Goal: Task Accomplishment & Management: Complete application form

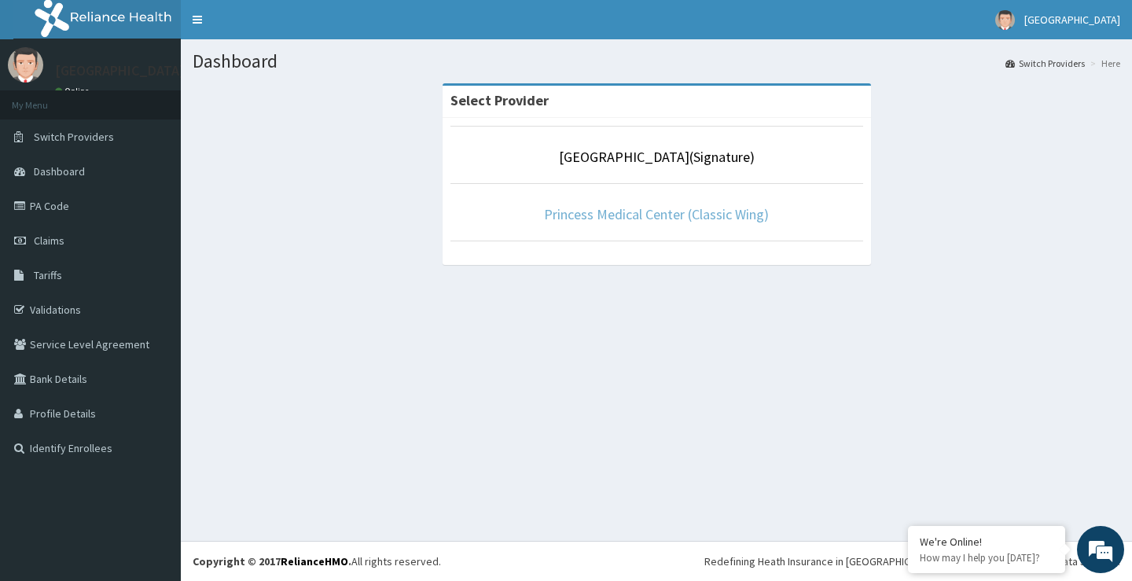
click at [663, 218] on link "Princess Medical Center (Classic Wing)" at bounding box center [656, 214] width 225 height 18
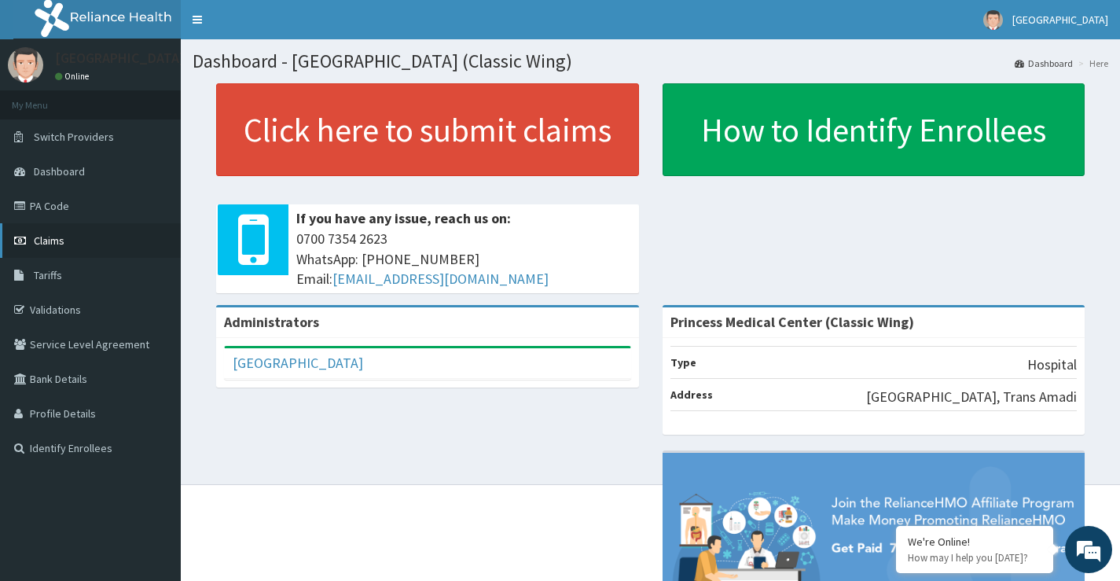
click at [56, 237] on span "Claims" at bounding box center [49, 240] width 31 height 14
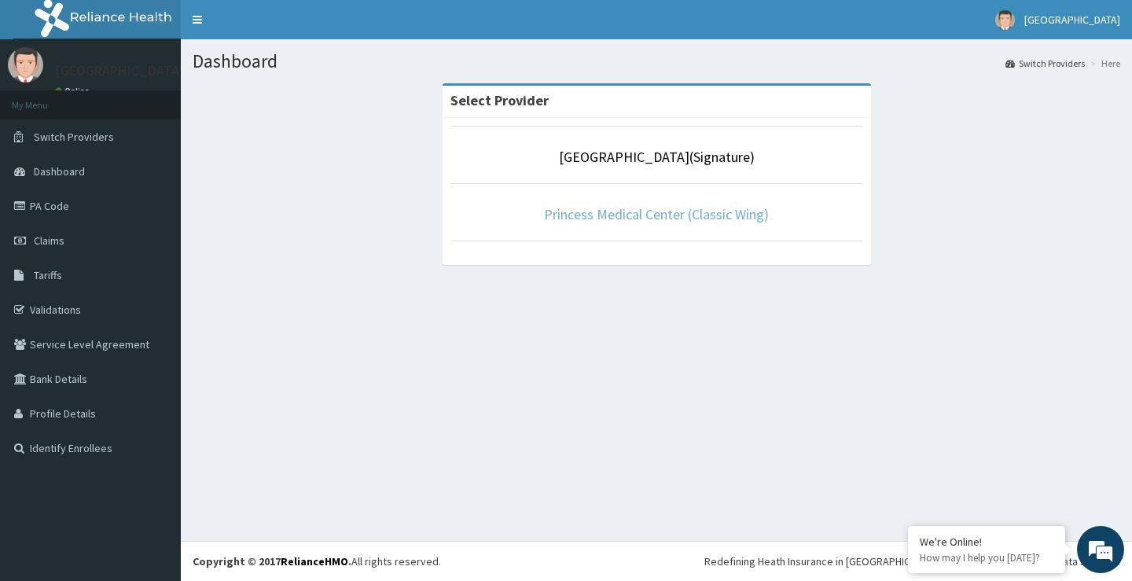
click at [659, 214] on link "Princess Medical Center (Classic Wing)" at bounding box center [656, 214] width 225 height 18
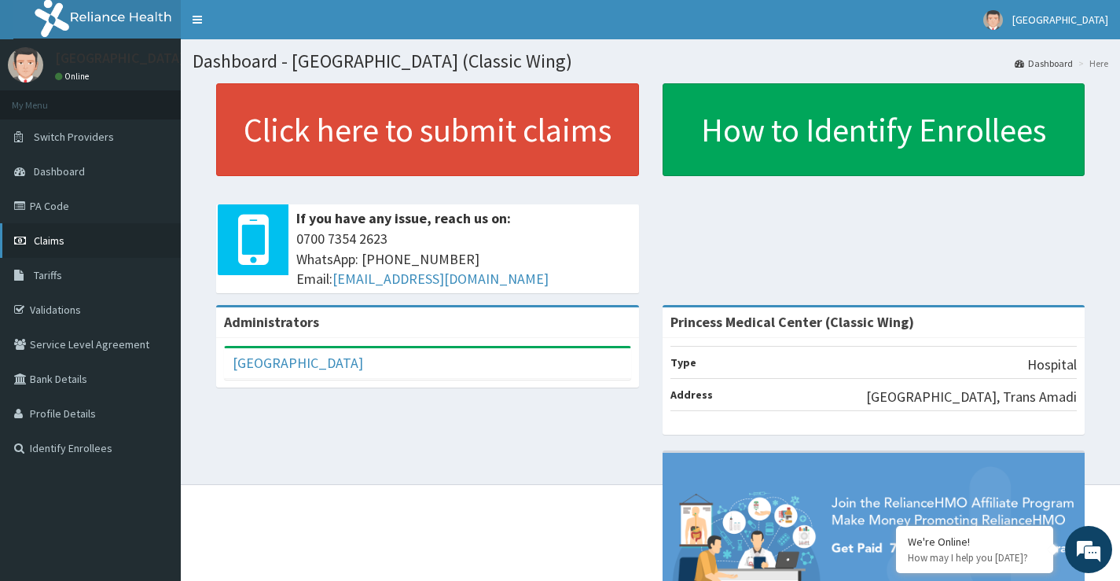
click at [56, 242] on span "Claims" at bounding box center [49, 240] width 31 height 14
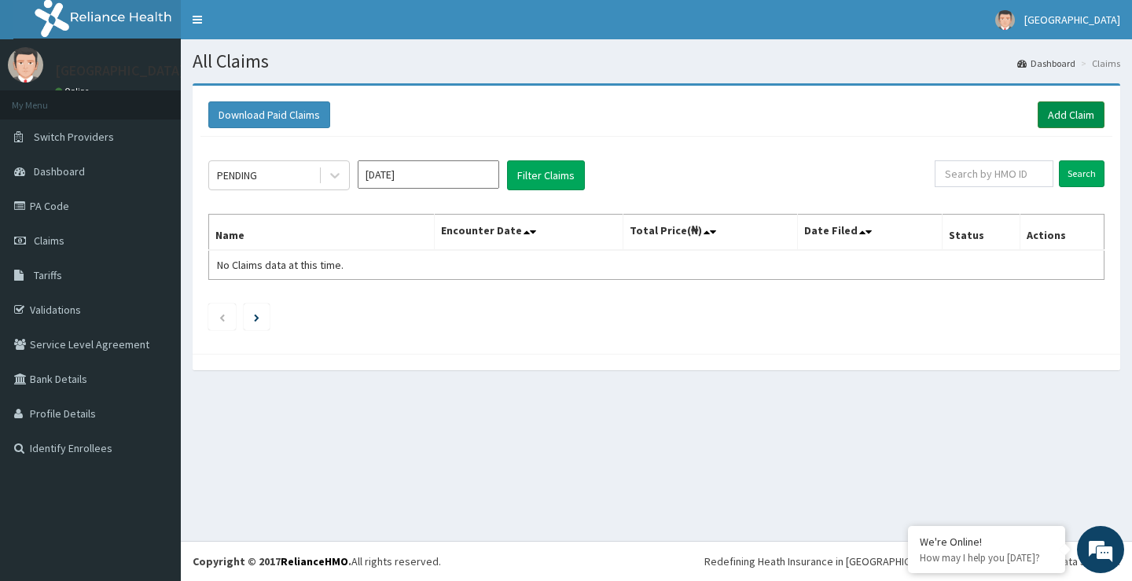
click at [1062, 108] on link "Add Claim" at bounding box center [1070, 114] width 67 height 27
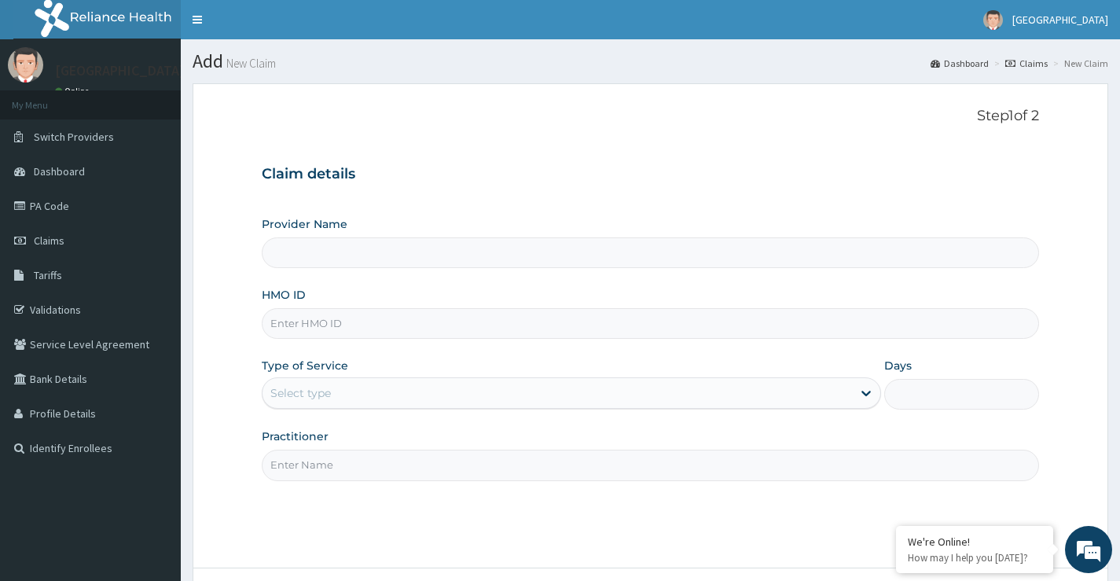
type input "Princess Medical Center (Classic Wing)"
paste input "SFA/10362/A"
type input "SFA/10362/A"
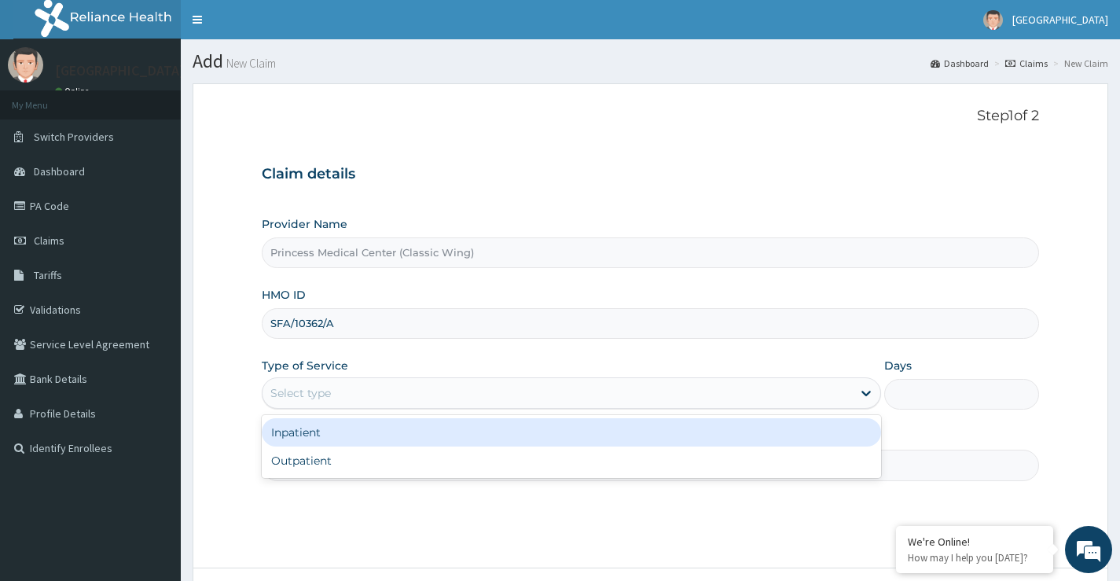
click at [364, 388] on div "Select type" at bounding box center [556, 392] width 589 height 25
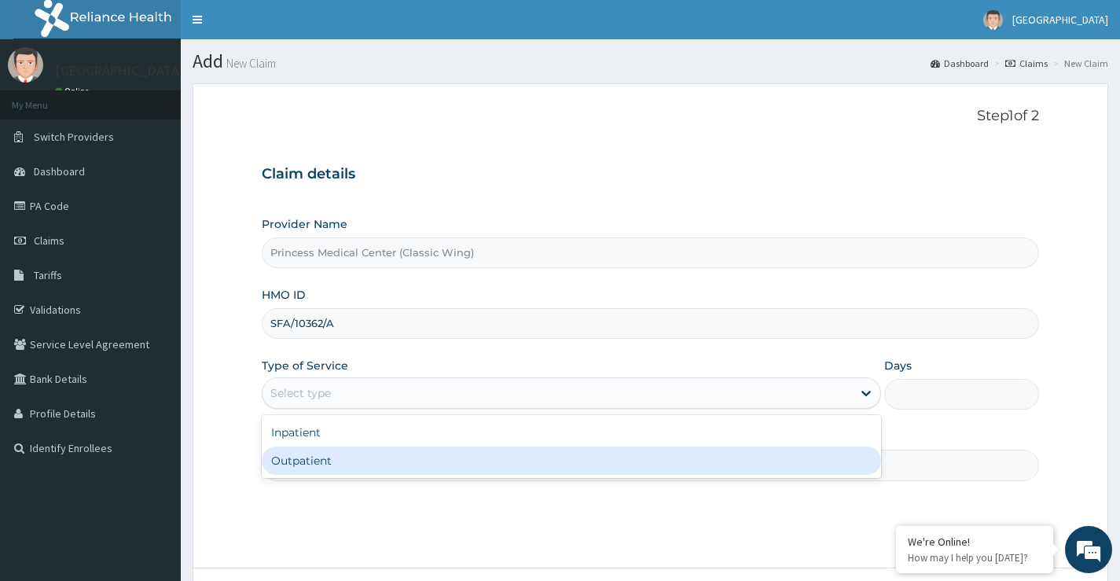
click at [355, 452] on div "Outpatient" at bounding box center [571, 460] width 619 height 28
type input "1"
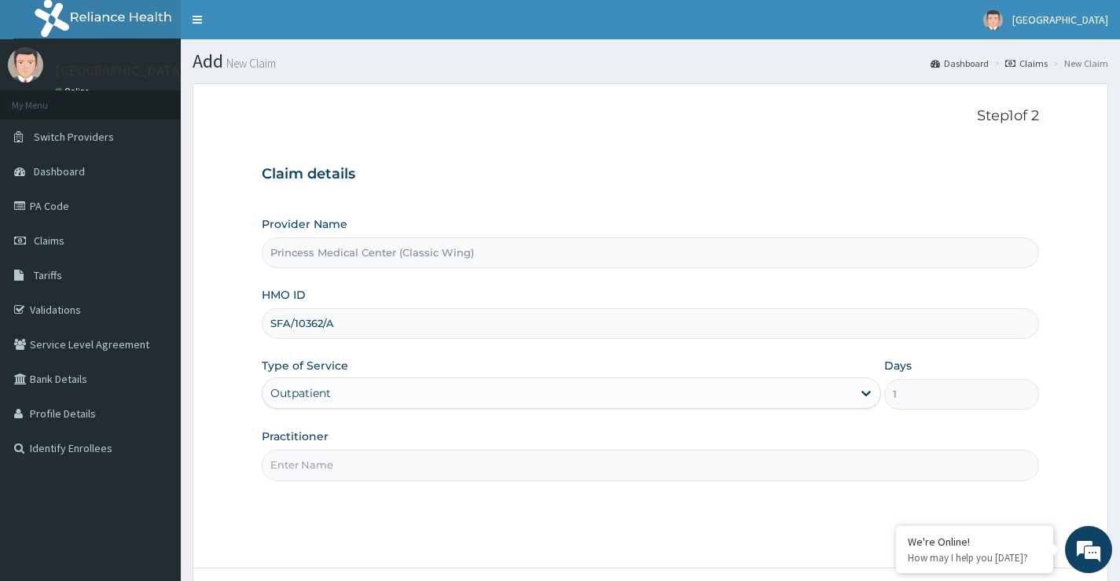
click at [327, 462] on input "Practitioner" at bounding box center [650, 464] width 777 height 31
paste input "Dr. CHIORLU JOHN"
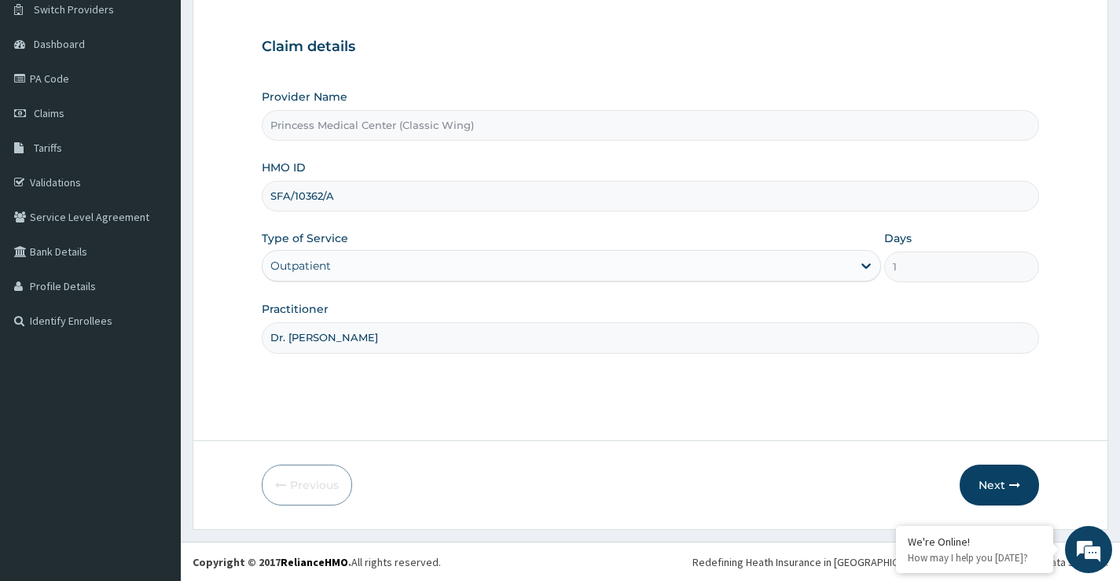
scroll to position [128, 0]
type input "Dr. CHIORLU JOHN"
click at [982, 479] on button "Next" at bounding box center [998, 484] width 79 height 41
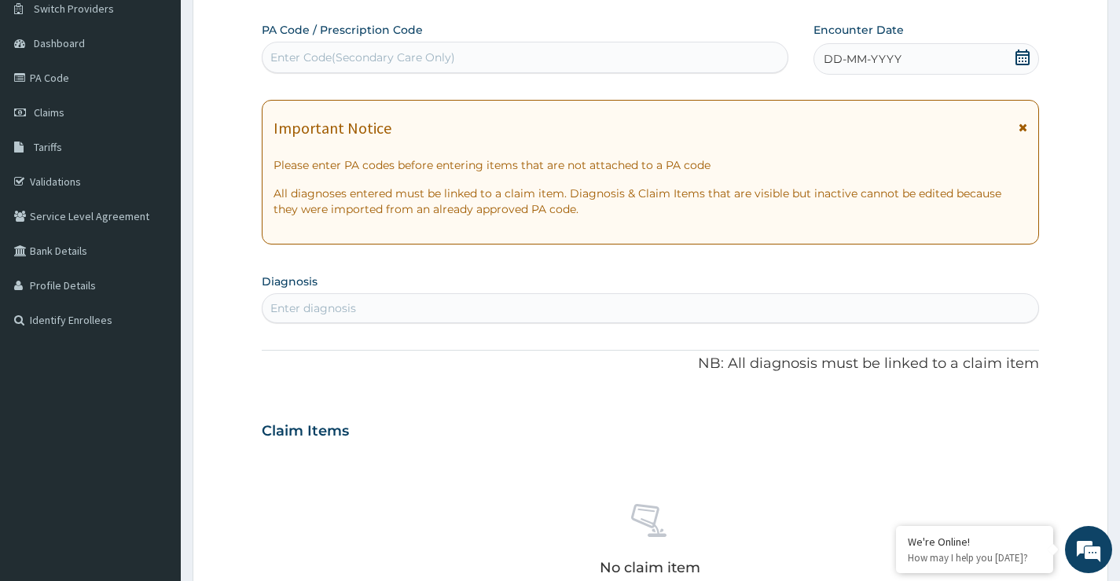
click at [1024, 52] on icon at bounding box center [1022, 58] width 14 height 16
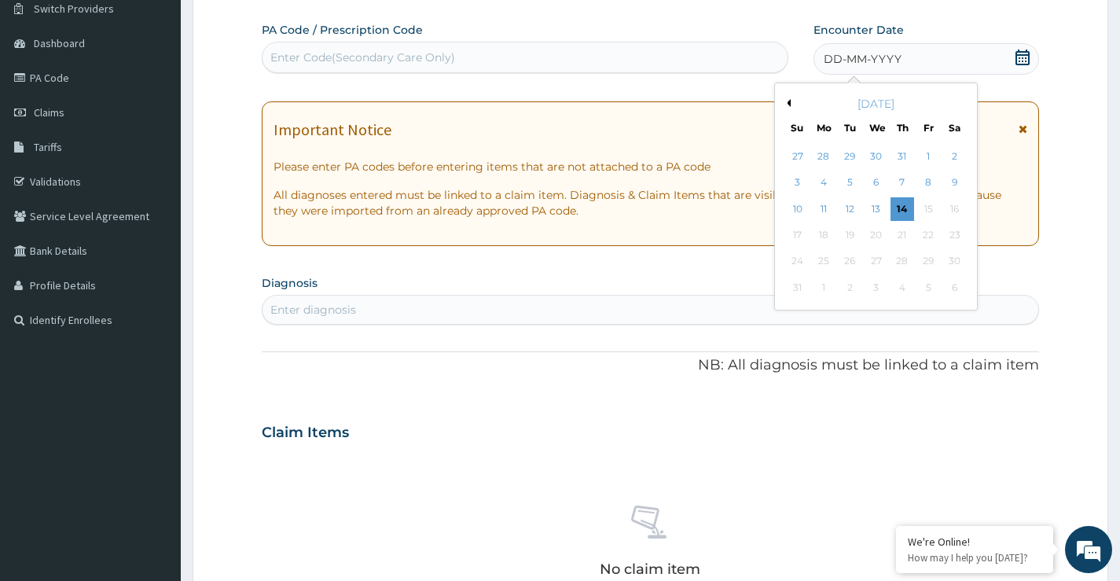
click at [787, 101] on button "Previous Month" at bounding box center [787, 103] width 8 height 8
click at [871, 237] on div "23" at bounding box center [876, 235] width 24 height 24
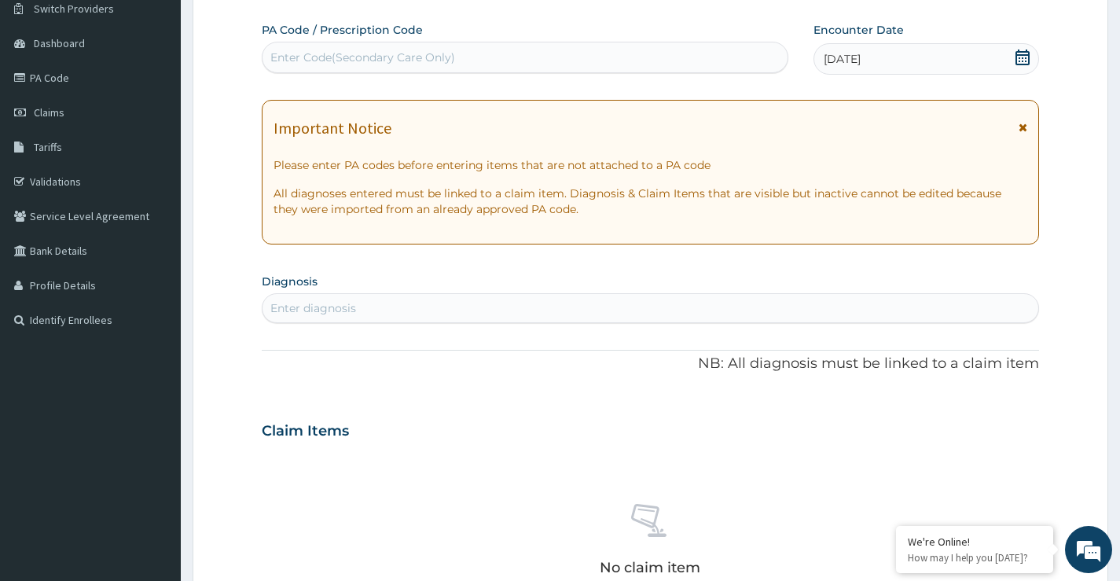
click at [436, 303] on div "Enter diagnosis" at bounding box center [650, 307] width 776 height 25
type input "UPPER RESP"
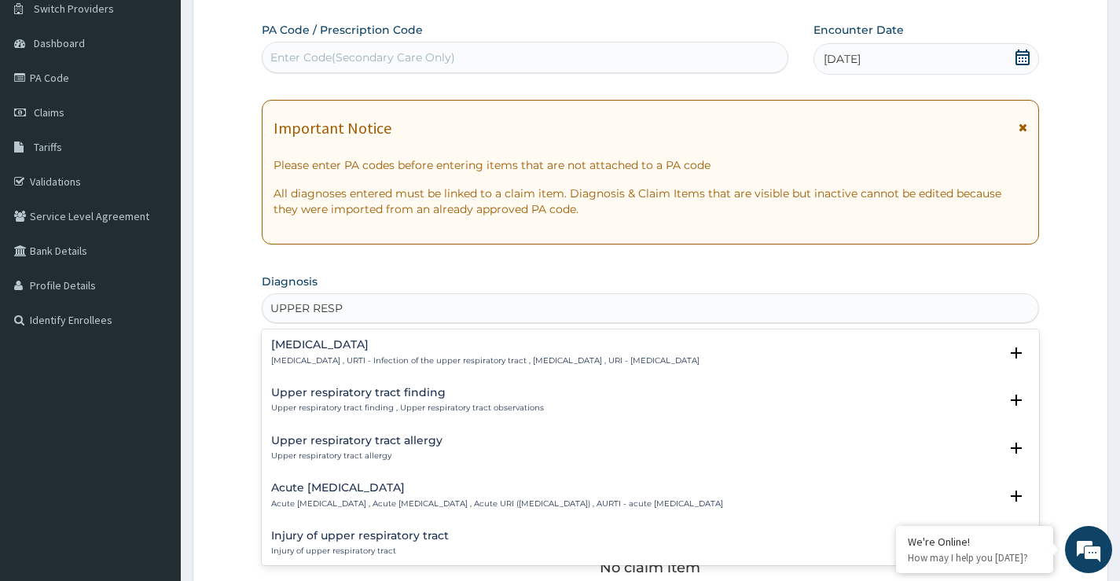
click at [287, 350] on h4 "Upper respiratory infection" at bounding box center [485, 345] width 428 height 12
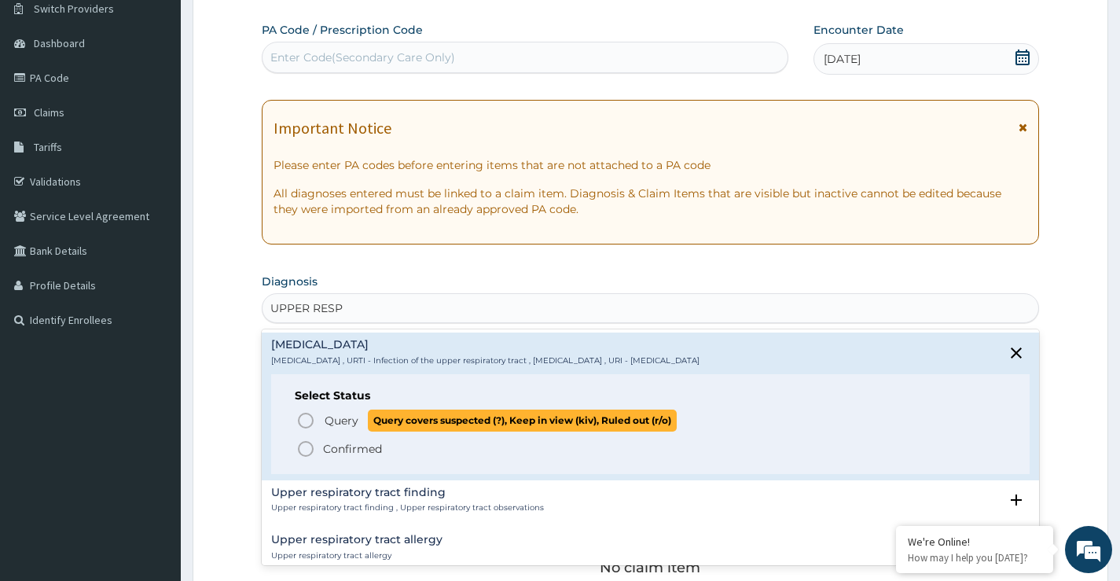
click at [302, 416] on icon "status option query" at bounding box center [305, 420] width 19 height 19
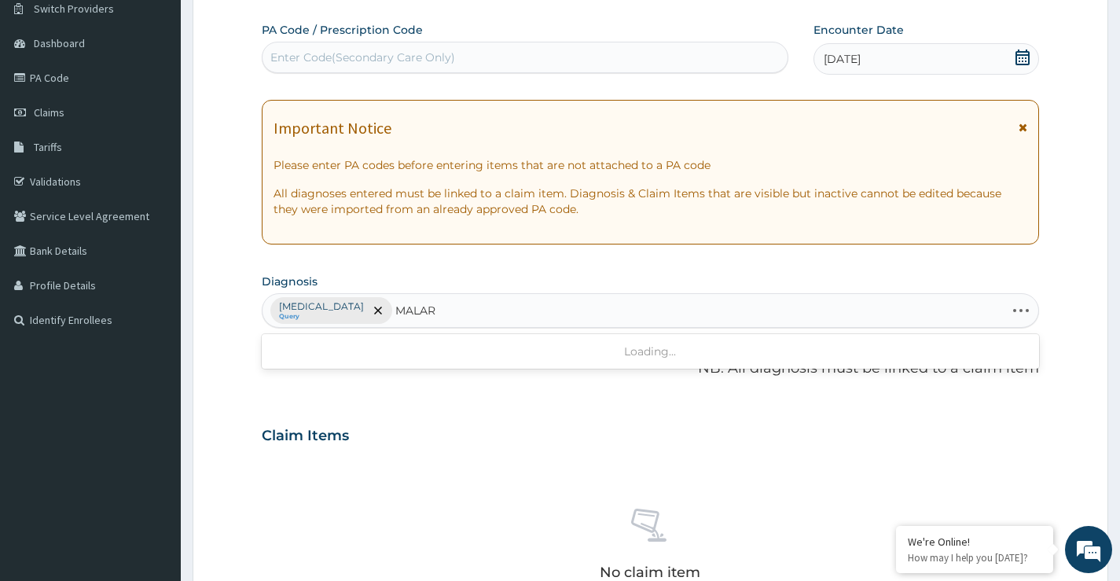
type input "MALARI"
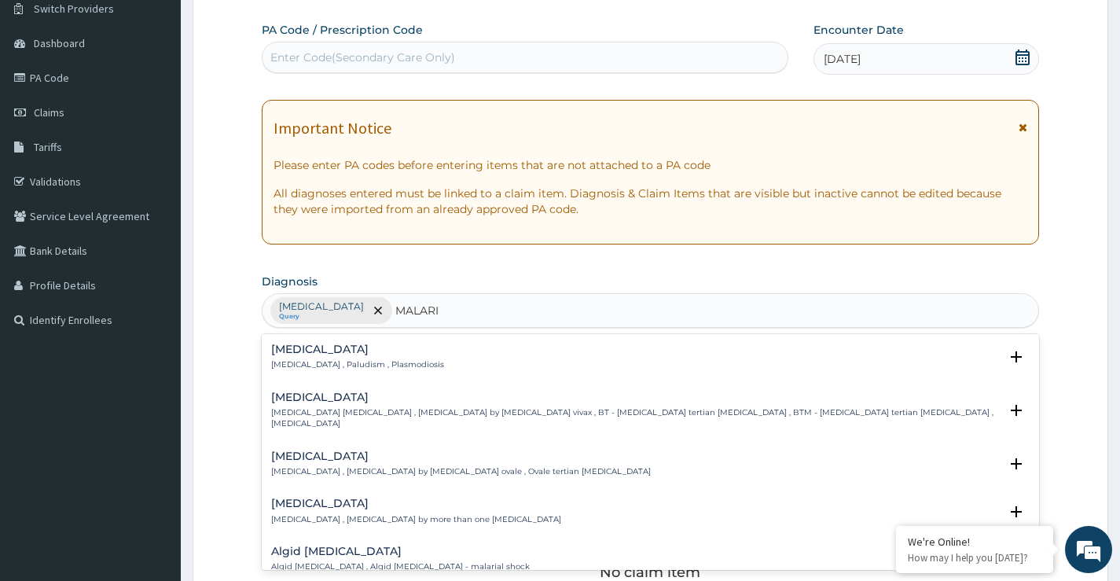
click at [292, 351] on h4 "Malaria" at bounding box center [357, 349] width 173 height 12
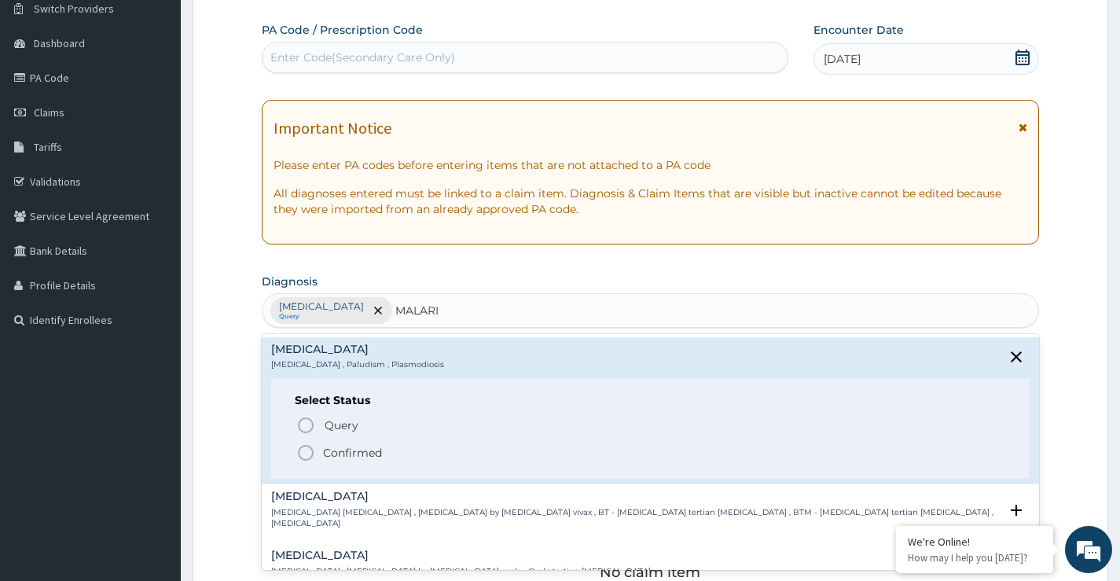
click at [310, 446] on icon "status option filled" at bounding box center [305, 452] width 19 height 19
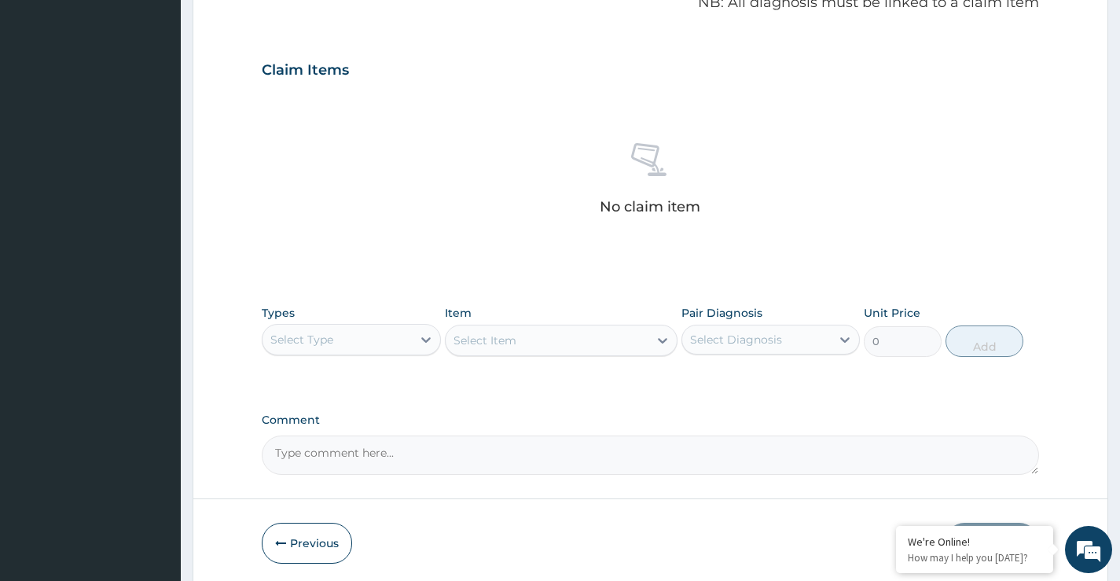
scroll to position [552, 0]
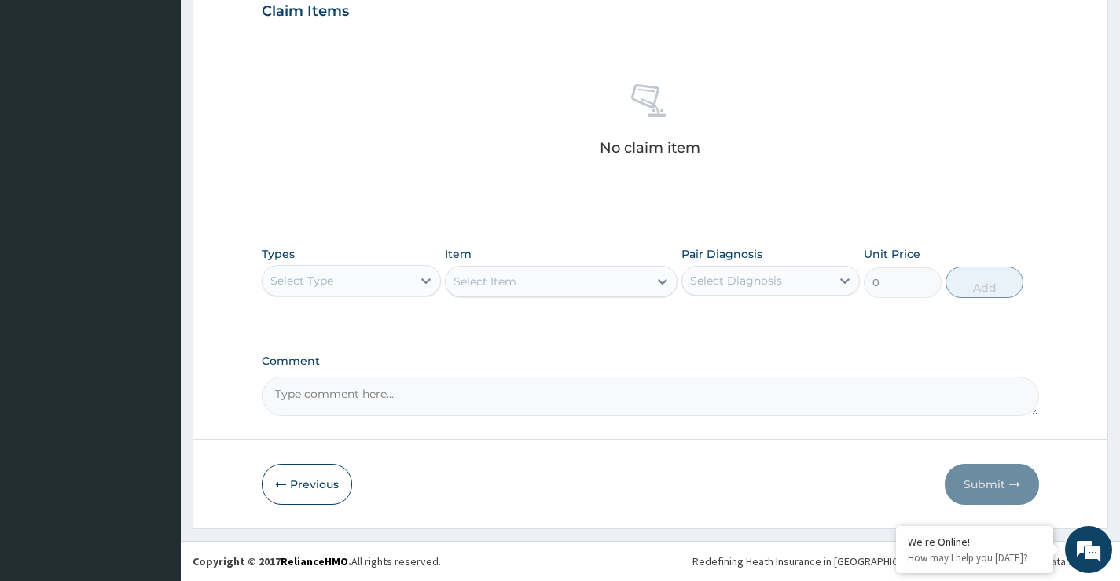
click at [343, 279] on div "Select Type" at bounding box center [336, 280] width 149 height 25
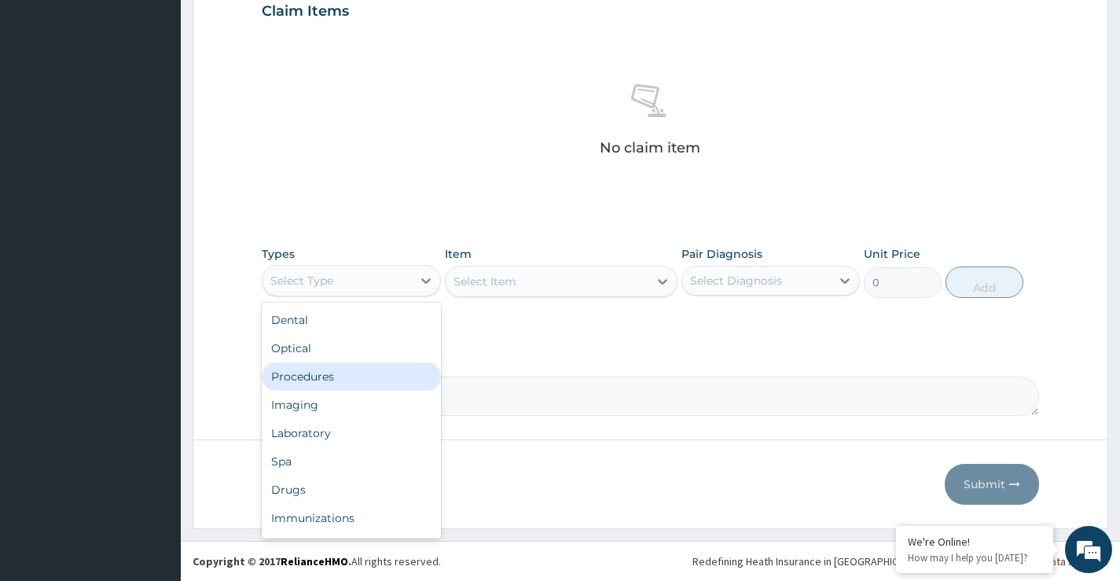
click at [327, 376] on div "Procedures" at bounding box center [351, 376] width 178 height 28
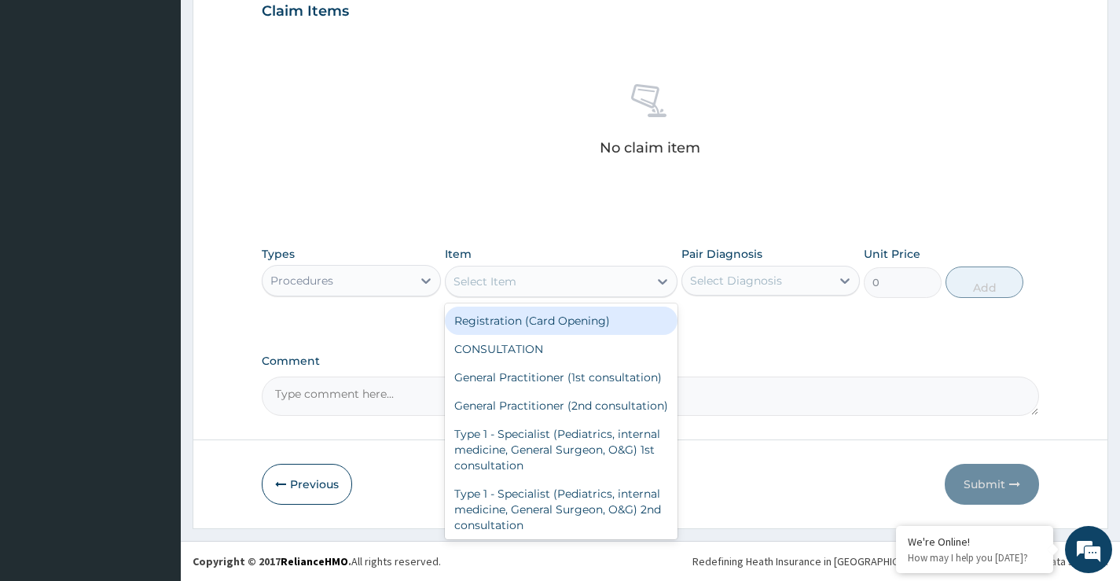
click at [479, 288] on div "Select Item" at bounding box center [484, 281] width 63 height 16
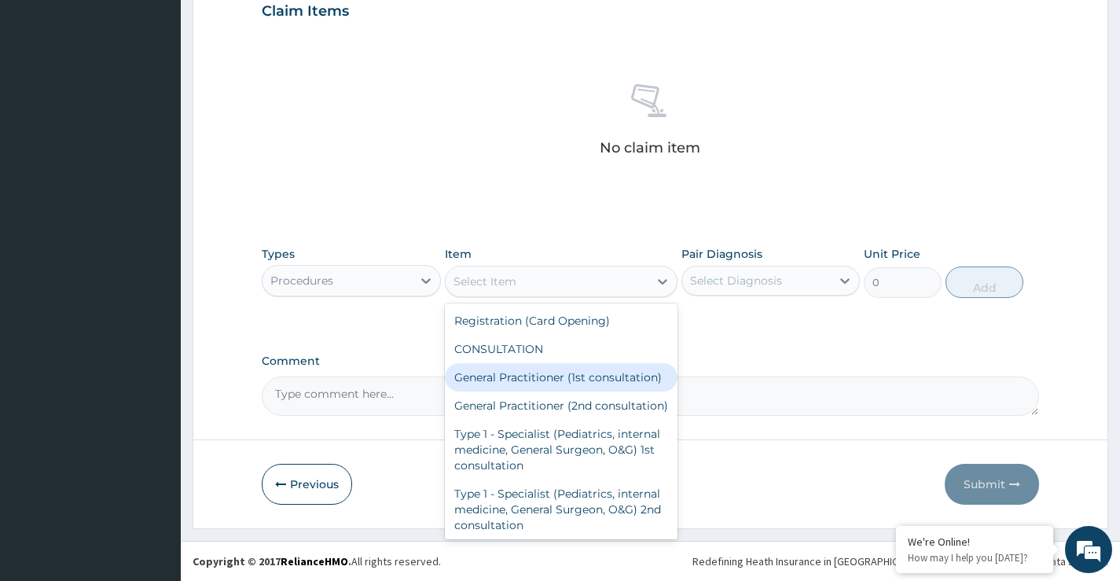
click at [547, 379] on div "General Practitioner (1st consultation)" at bounding box center [561, 377] width 233 height 28
type input "2000"
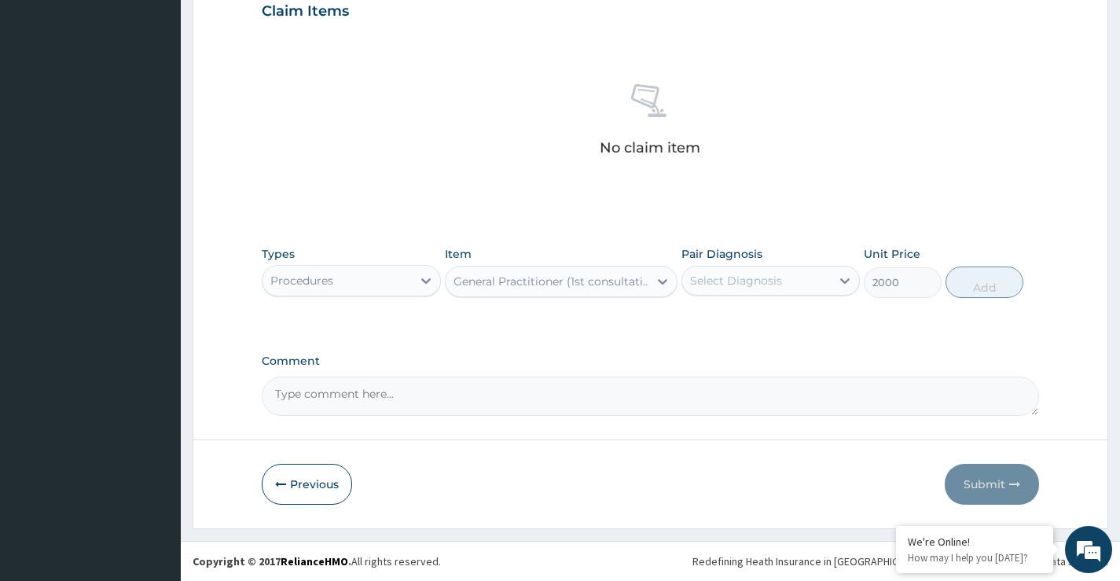
click at [779, 248] on div "Pair Diagnosis Select Diagnosis" at bounding box center [770, 272] width 178 height 52
click at [765, 284] on div "Select Diagnosis" at bounding box center [736, 281] width 92 height 16
click at [747, 323] on label "Upper respiratory infection" at bounding box center [755, 319] width 97 height 16
checkbox input "true"
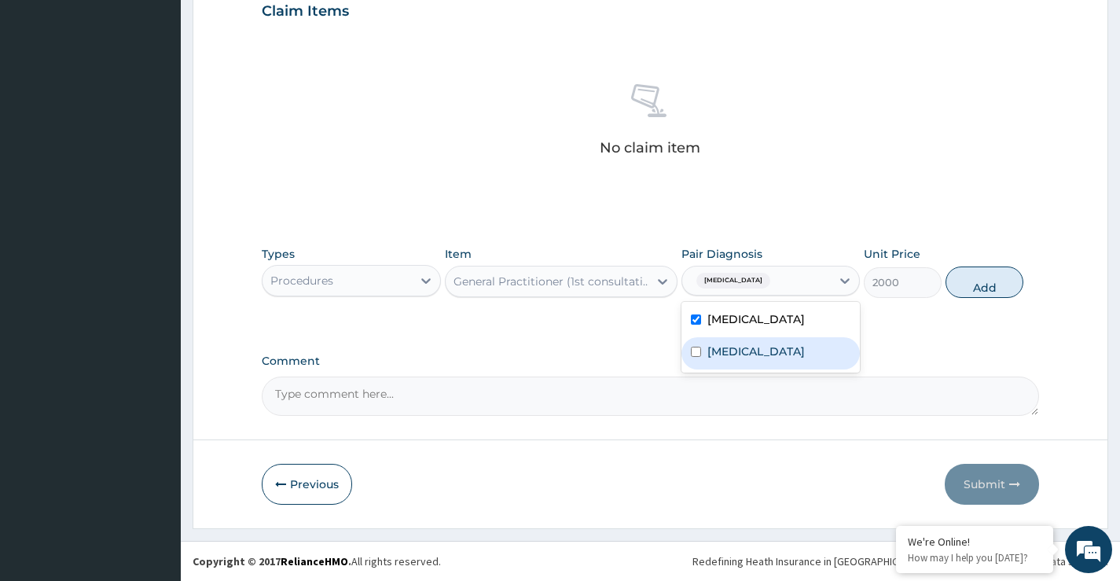
click at [728, 359] on label "Malaria" at bounding box center [755, 351] width 97 height 16
checkbox input "true"
click at [1002, 286] on button "Add" at bounding box center [984, 281] width 78 height 31
type input "0"
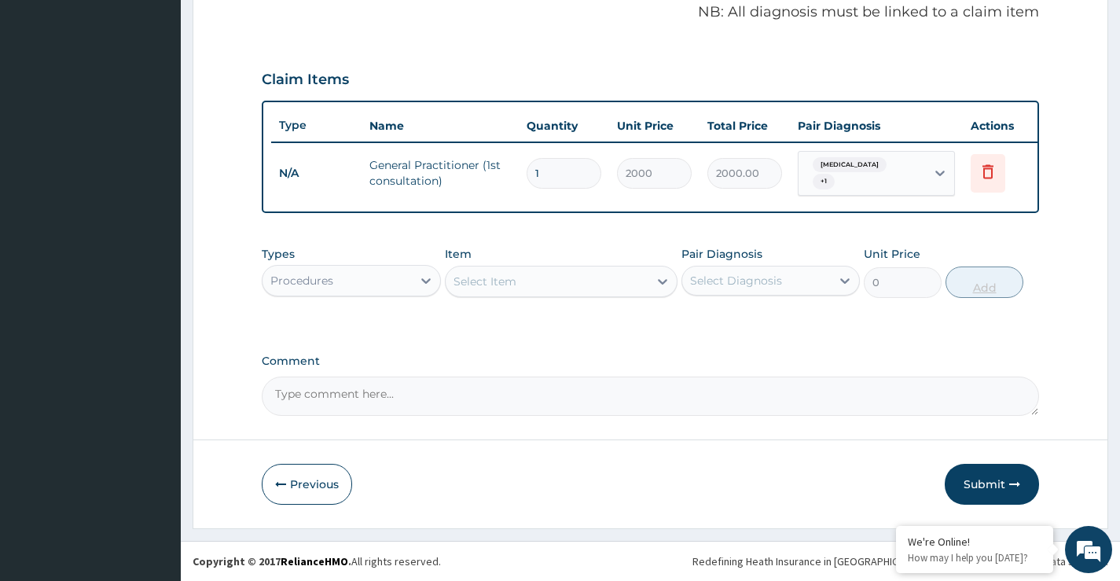
scroll to position [496, 0]
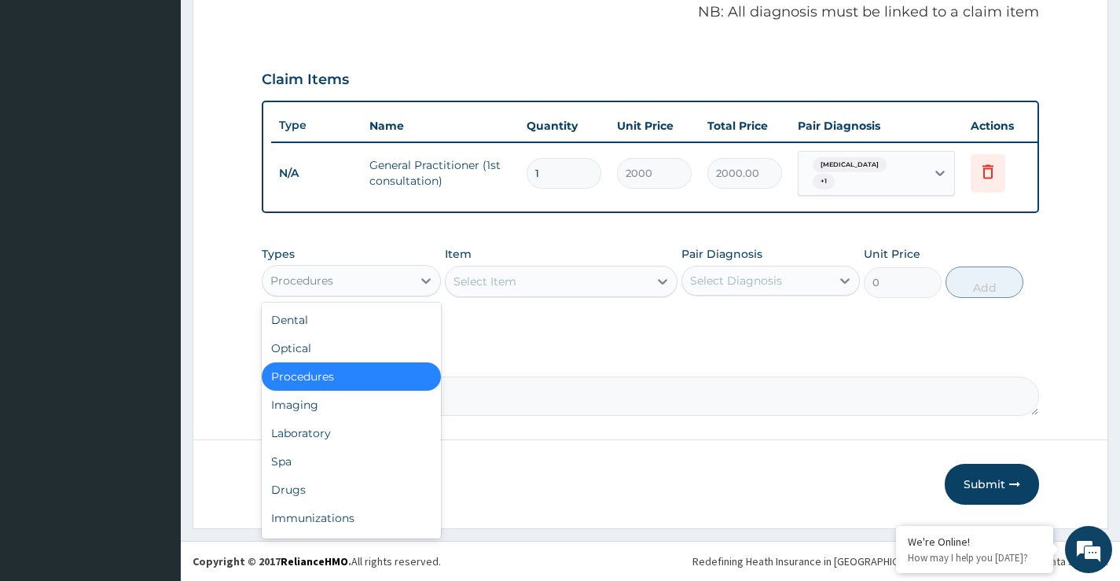
click at [389, 281] on div "Procedures" at bounding box center [336, 280] width 149 height 25
click at [341, 429] on div "Laboratory" at bounding box center [351, 433] width 178 height 28
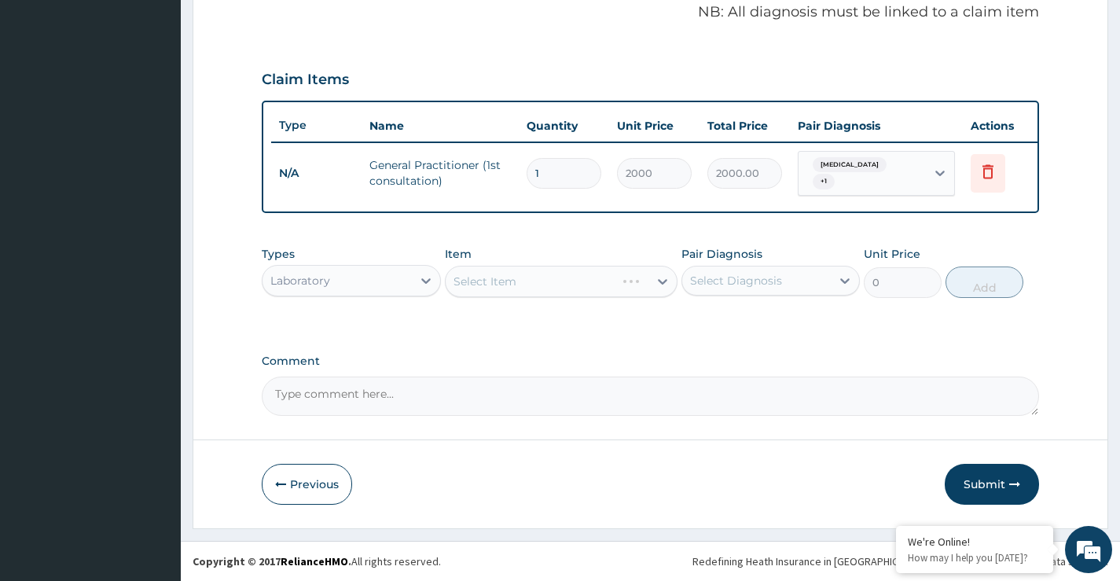
click at [500, 266] on div "Select Item" at bounding box center [561, 281] width 233 height 31
click at [498, 288] on div "Select Item" at bounding box center [561, 281] width 233 height 31
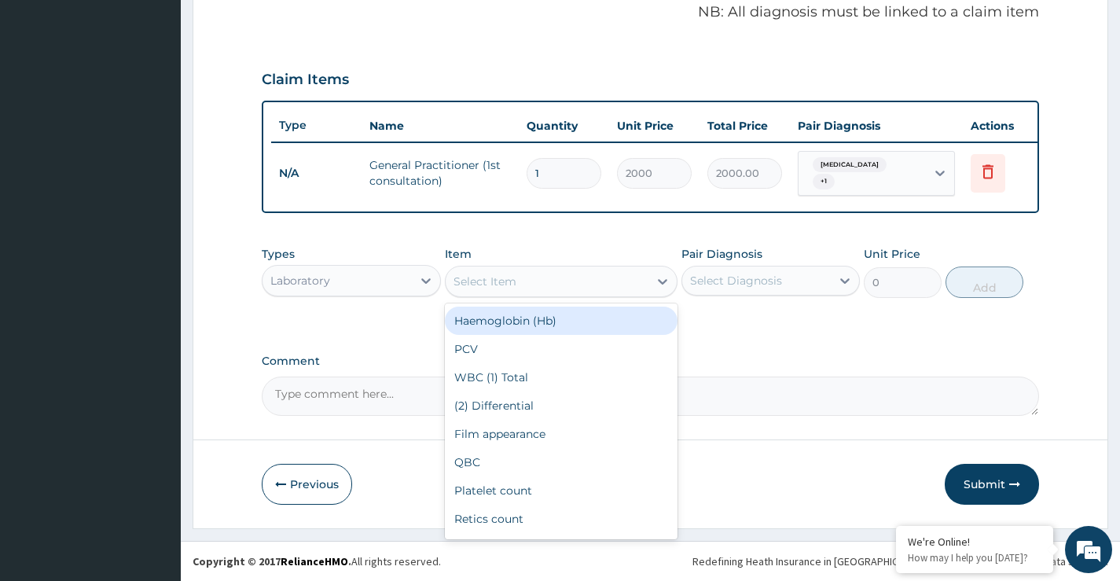
click at [499, 282] on div "Select Item" at bounding box center [484, 281] width 63 height 16
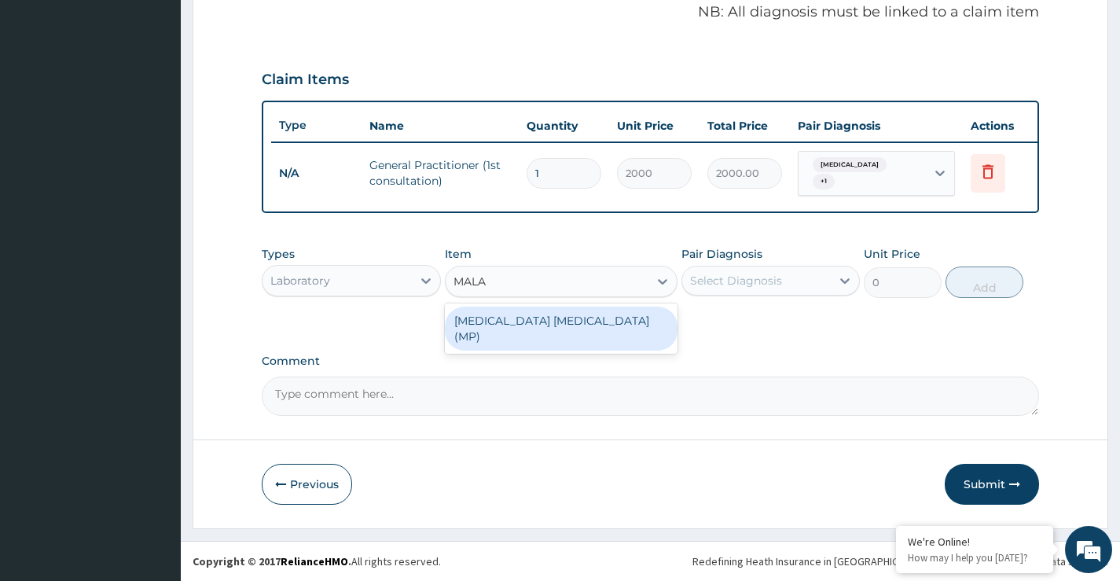
type input "MALAR"
click at [518, 315] on div "Malaria Parasite (MP)" at bounding box center [561, 328] width 233 height 44
type input "1000"
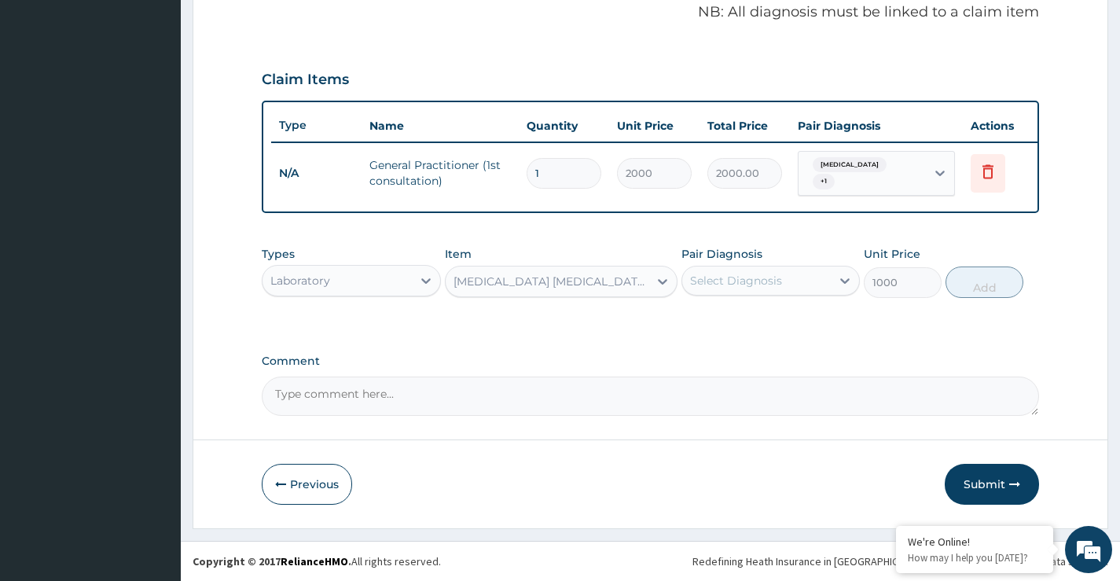
click at [715, 284] on div "Select Diagnosis" at bounding box center [736, 281] width 92 height 16
click at [728, 359] on label "Malaria" at bounding box center [755, 351] width 97 height 16
checkbox input "true"
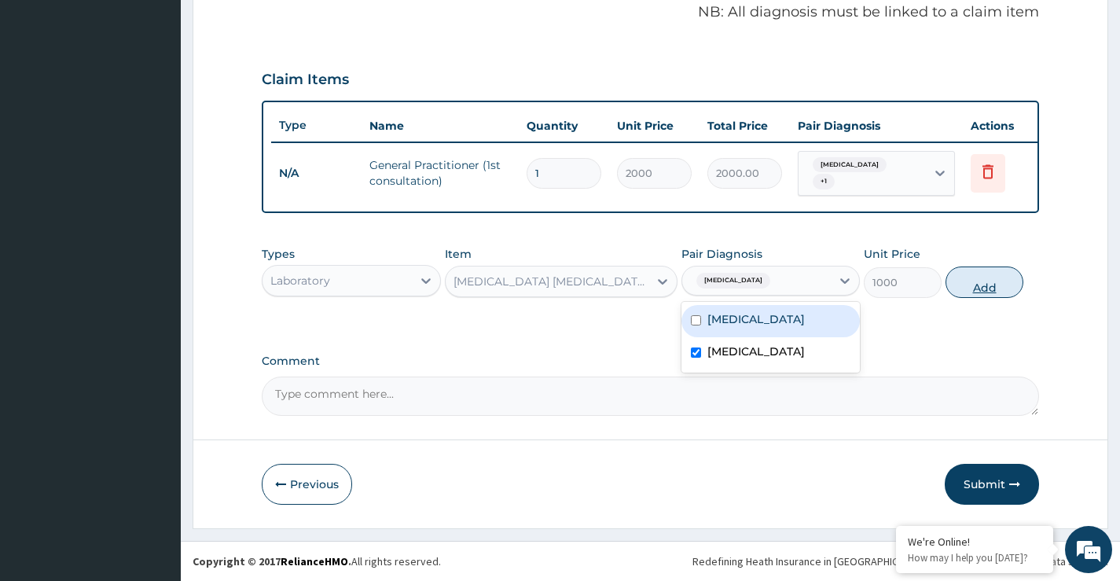
click at [978, 274] on button "Add" at bounding box center [984, 281] width 78 height 31
type input "0"
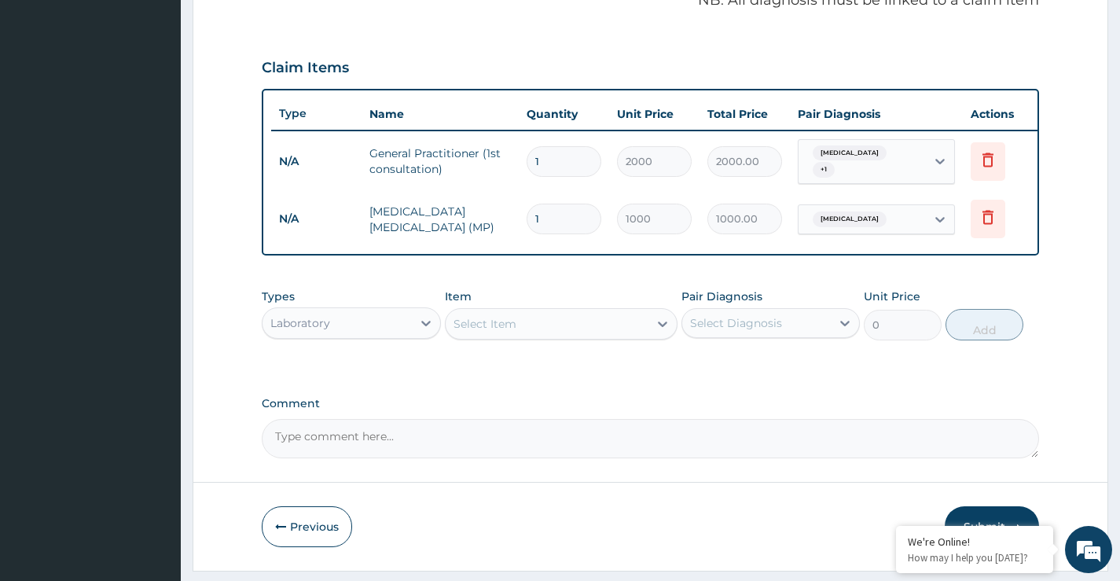
click at [359, 335] on div "Laboratory" at bounding box center [336, 322] width 149 height 25
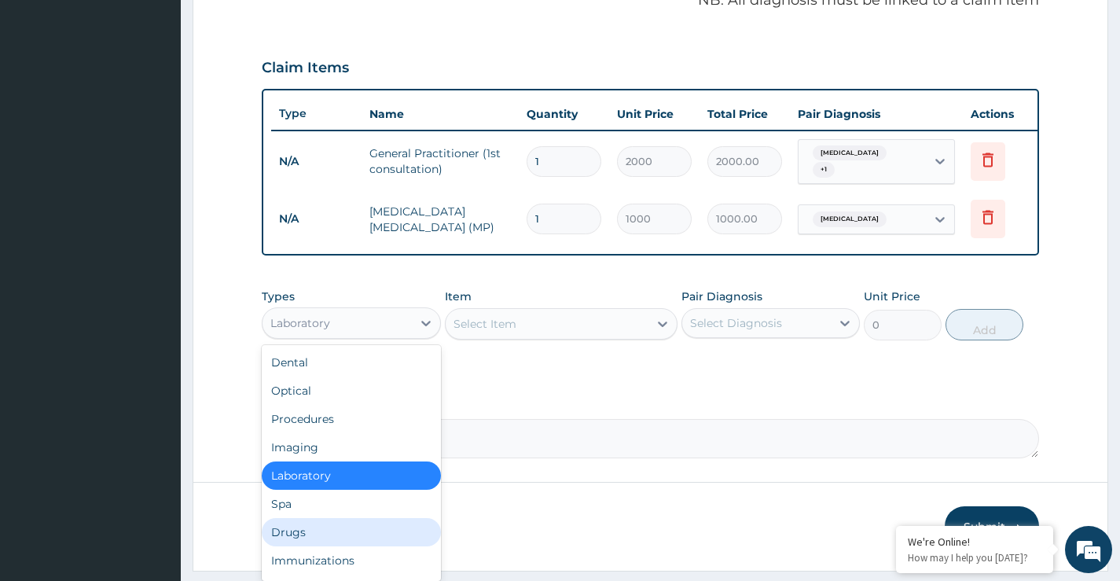
click at [317, 545] on div "Drugs" at bounding box center [351, 532] width 178 height 28
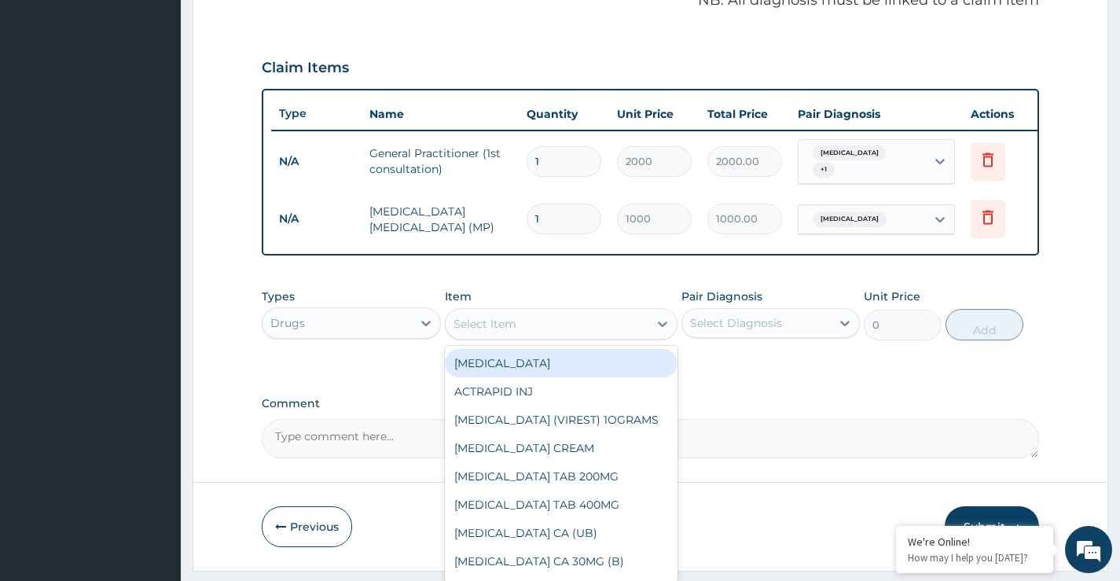
click at [514, 332] on div "Select Item" at bounding box center [484, 324] width 63 height 16
type input "ARTE"
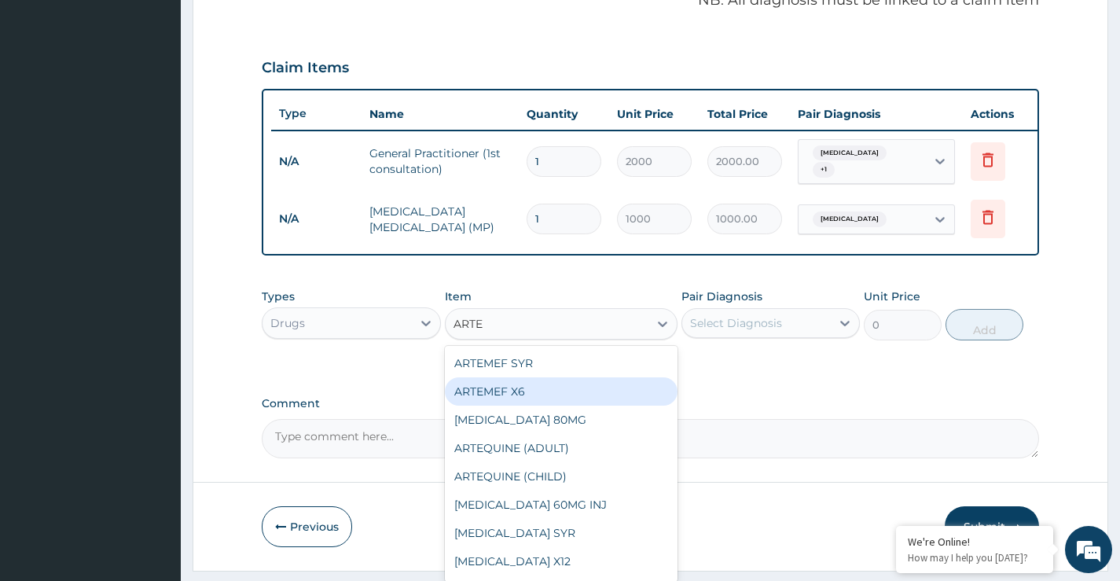
click at [514, 398] on div "ARTEMEF X6" at bounding box center [561, 391] width 233 height 28
type input "1680"
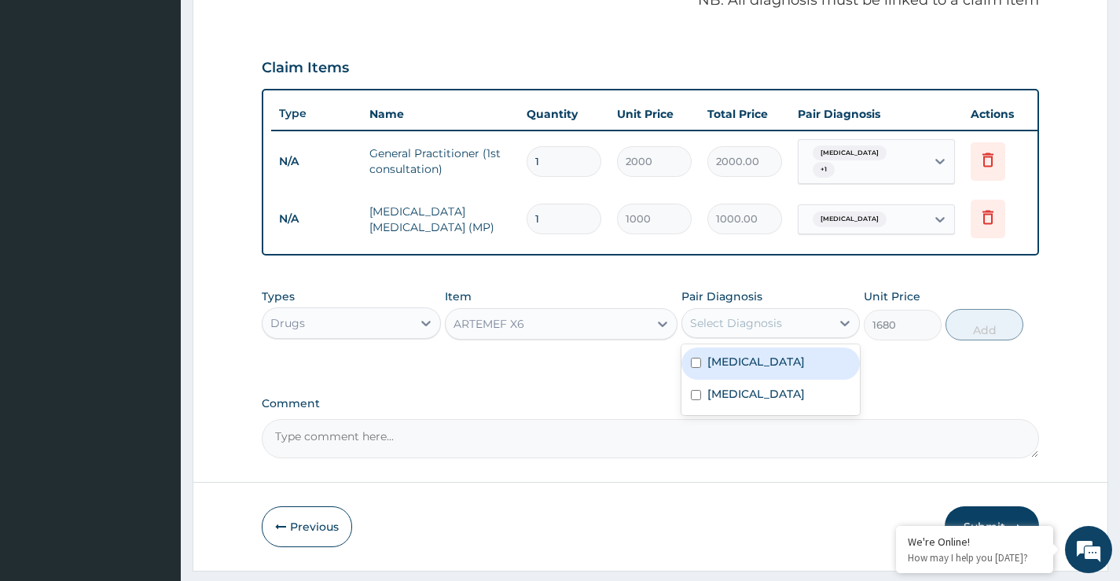
click at [702, 331] on div "Select Diagnosis" at bounding box center [736, 323] width 92 height 16
click at [706, 380] on div "Upper respiratory infection" at bounding box center [770, 363] width 178 height 32
checkbox input "true"
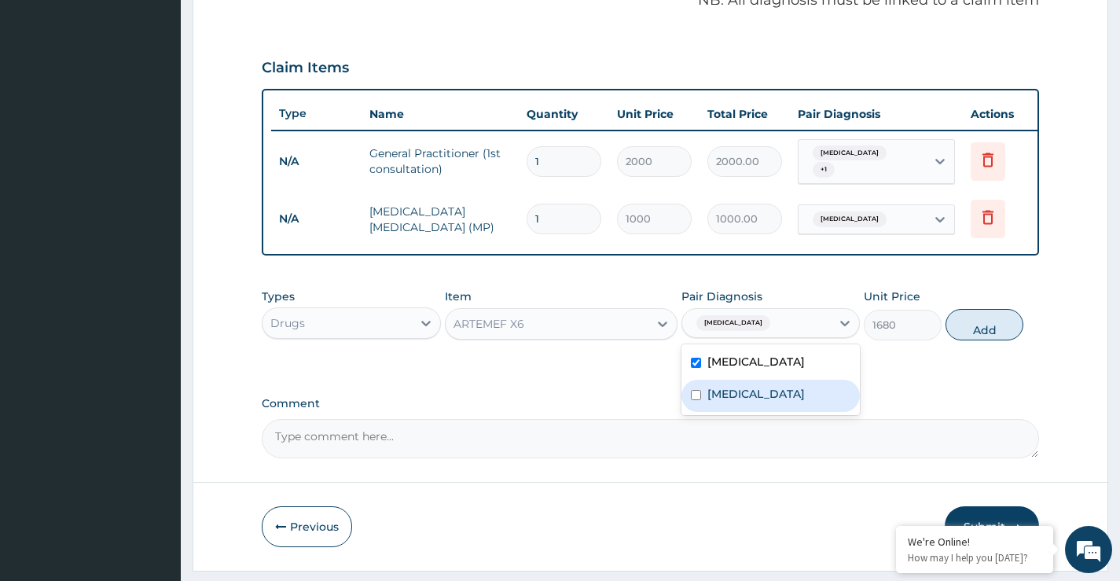
click at [699, 400] on input "checkbox" at bounding box center [696, 395] width 10 height 10
checkbox input "true"
click at [698, 368] on input "checkbox" at bounding box center [696, 363] width 10 height 10
checkbox input "false"
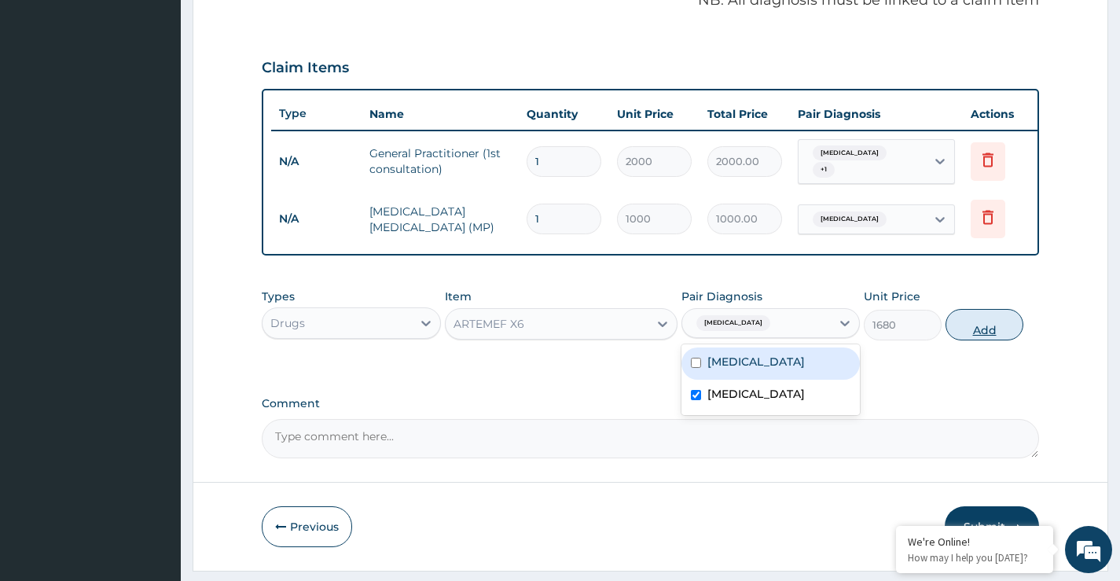
click at [980, 339] on button "Add" at bounding box center [984, 324] width 78 height 31
type input "0"
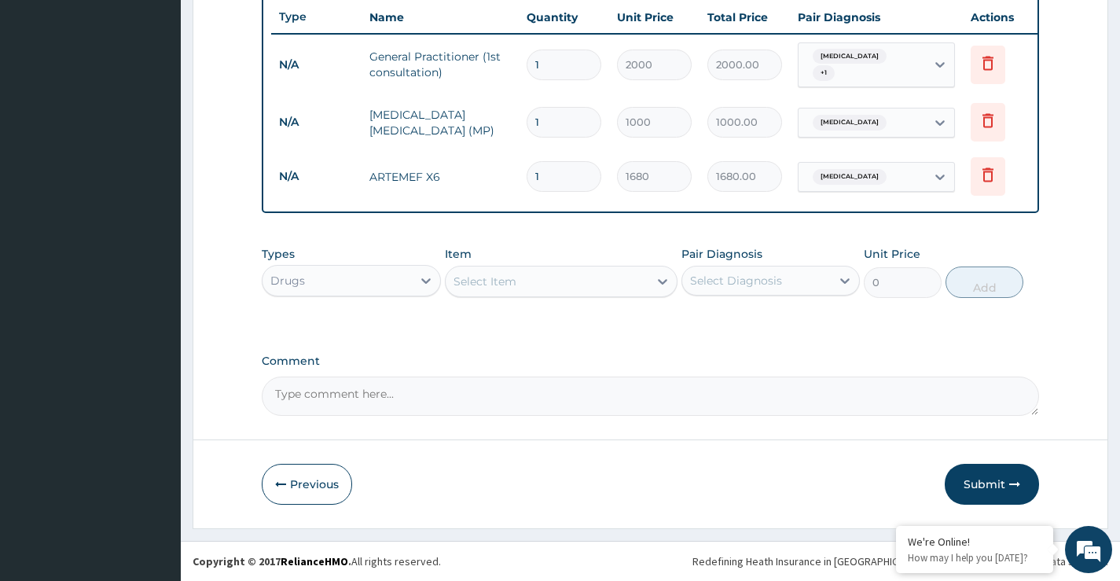
scroll to position [604, 0]
click at [369, 280] on div "Drugs" at bounding box center [336, 280] width 149 height 25
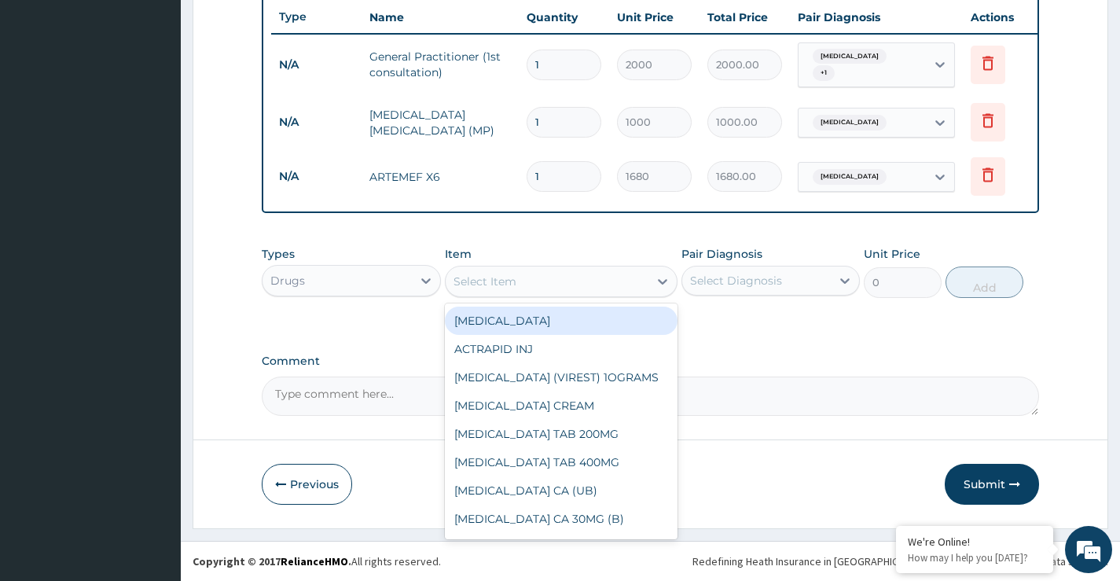
click at [492, 288] on div "Select Item" at bounding box center [484, 281] width 63 height 16
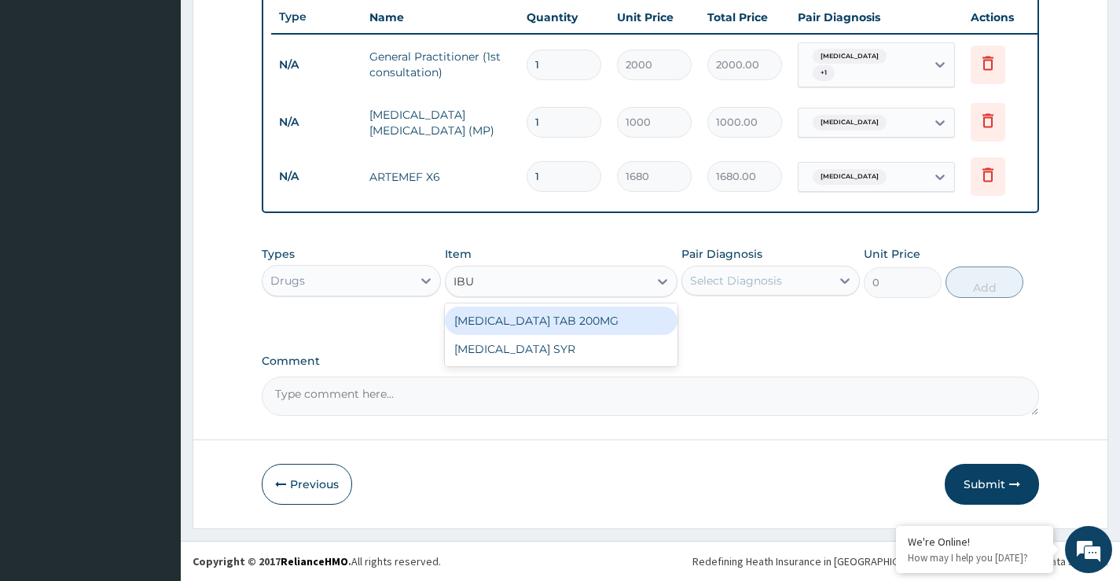
type input "IBUP"
click at [532, 313] on div "IBUPROFEN TAB 200MG" at bounding box center [561, 320] width 233 height 28
type input "20"
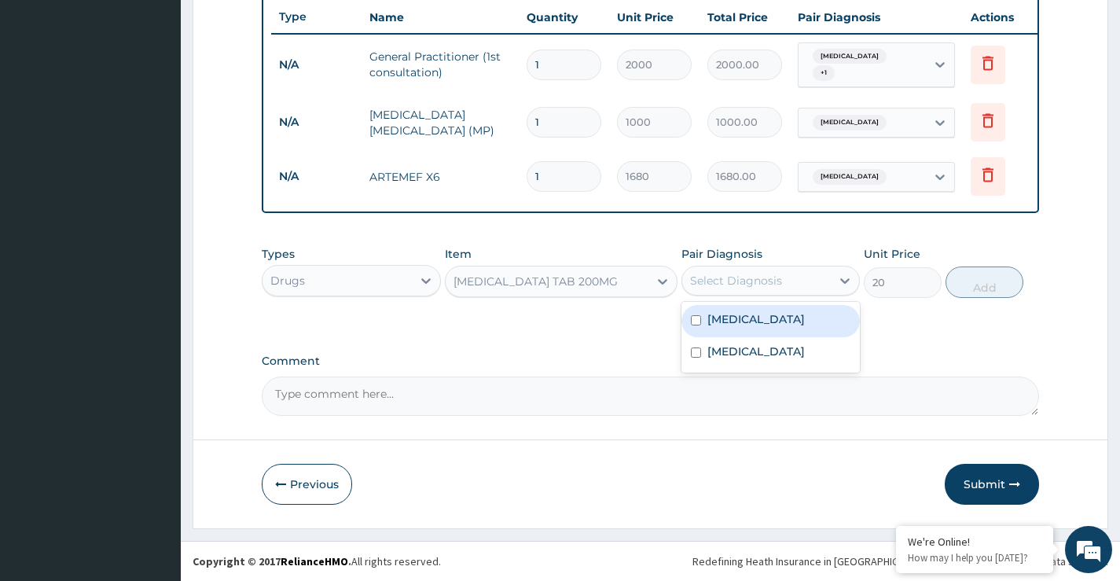
click at [722, 277] on div "Select Diagnosis" at bounding box center [736, 281] width 92 height 16
click at [742, 337] on div "Upper respiratory infection" at bounding box center [770, 321] width 178 height 32
checkbox input "true"
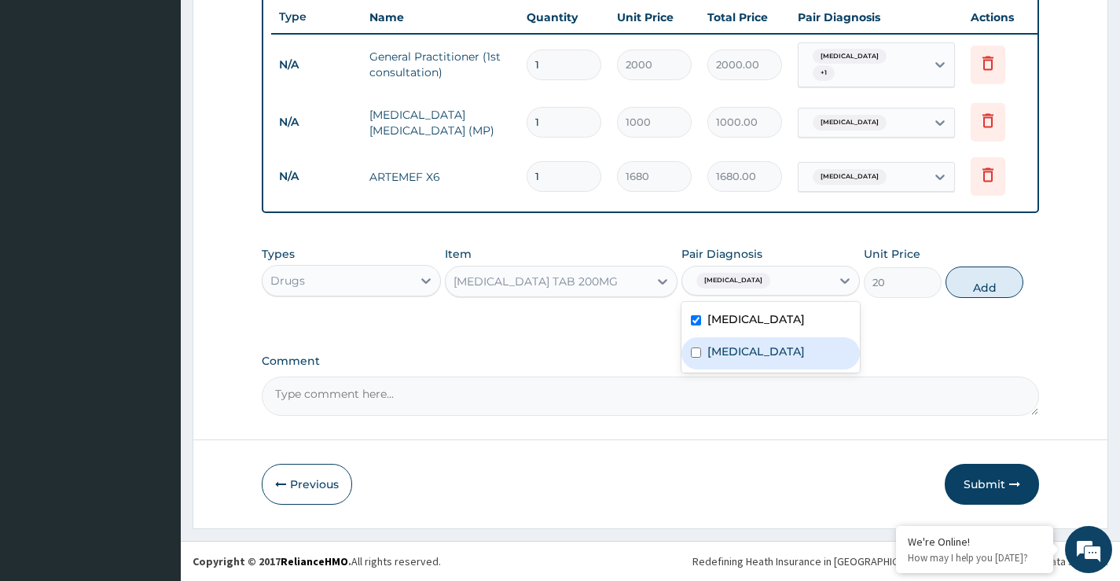
click at [734, 359] on label "Malaria" at bounding box center [755, 351] width 97 height 16
checkbox input "true"
click at [976, 289] on button "Add" at bounding box center [984, 281] width 78 height 31
type input "0"
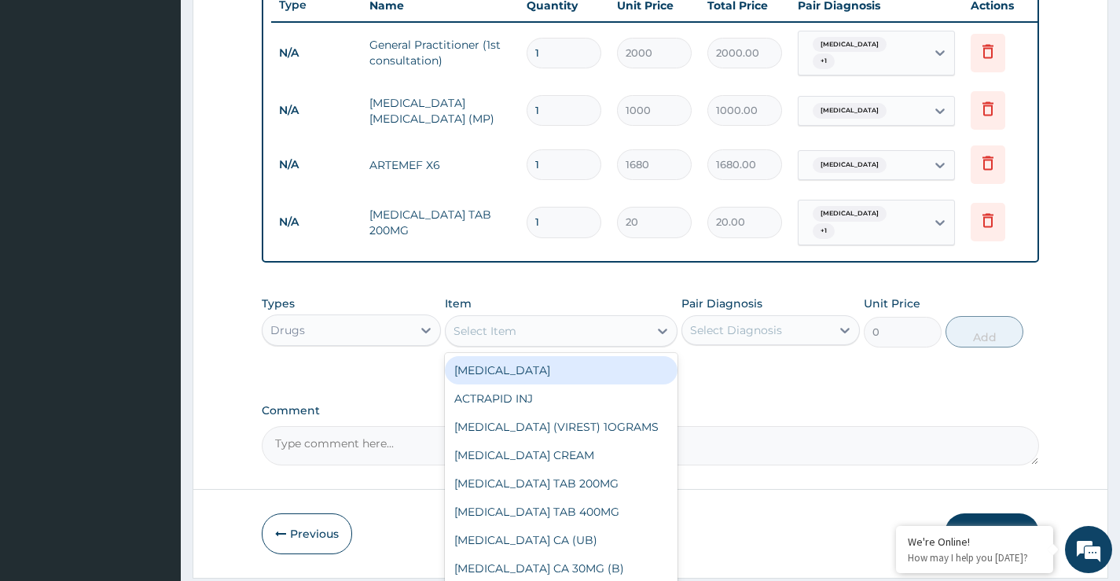
click at [574, 342] on div "Select Item" at bounding box center [548, 330] width 204 height 25
type input "LORA"
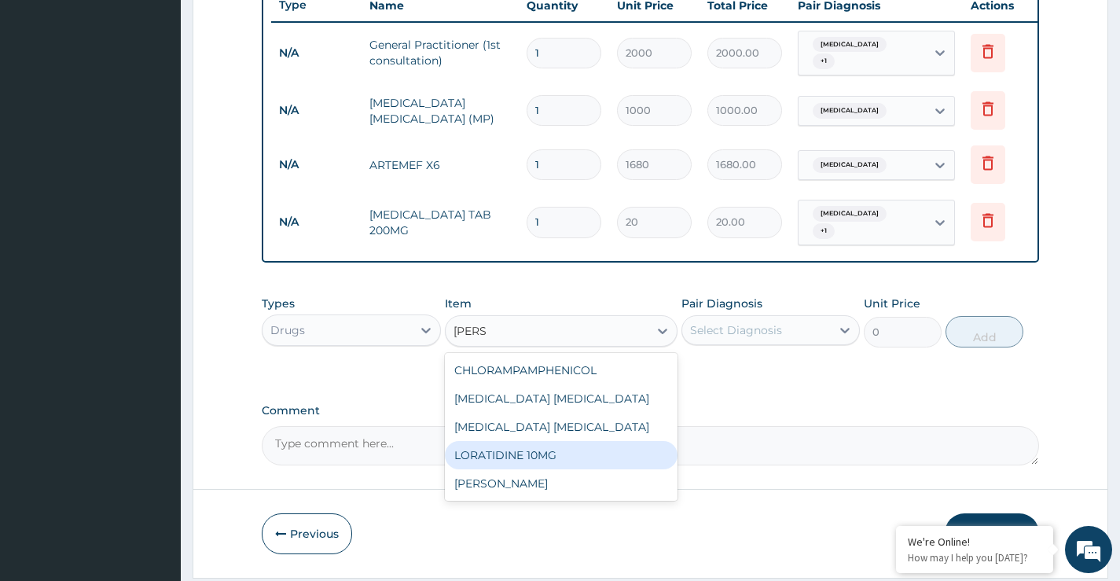
click at [590, 460] on div "LORATIDINE 10MG" at bounding box center [561, 455] width 233 height 28
type input "30"
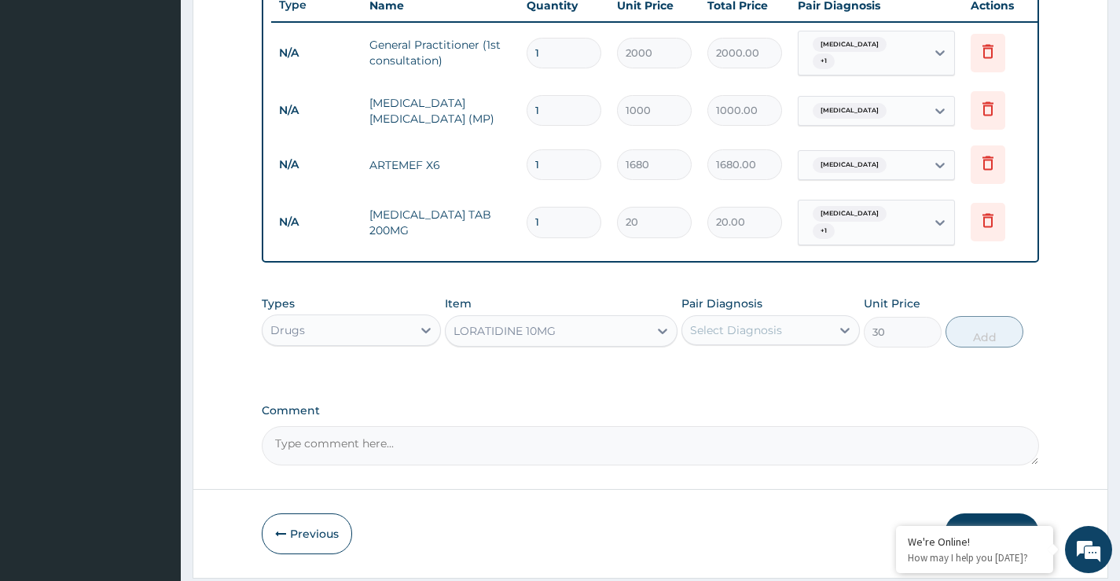
click at [739, 338] on div "Select Diagnosis" at bounding box center [736, 330] width 92 height 16
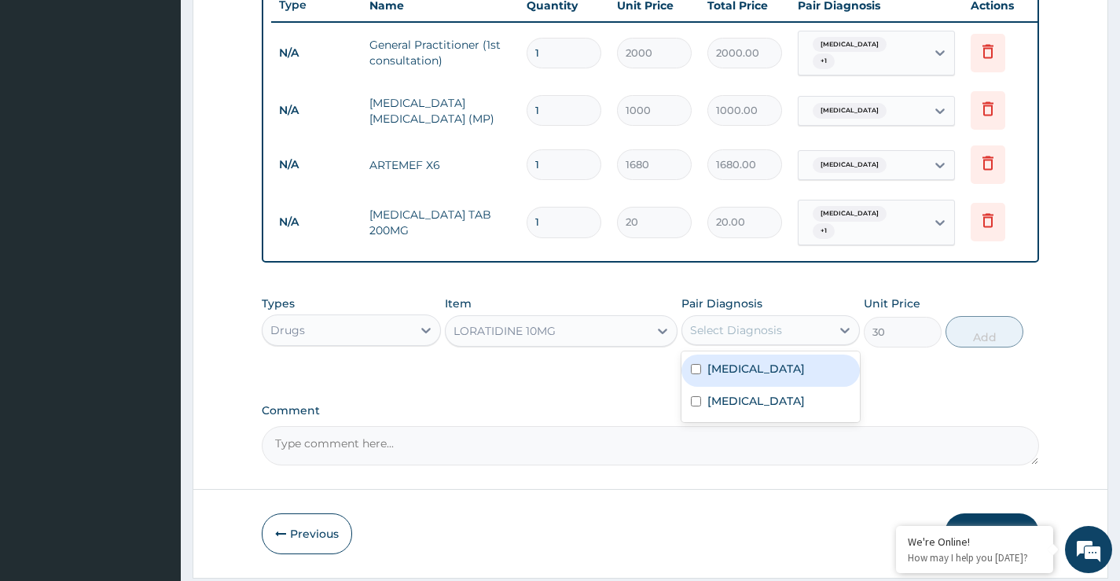
click at [725, 376] on label "Upper respiratory infection" at bounding box center [755, 369] width 97 height 16
checkbox input "true"
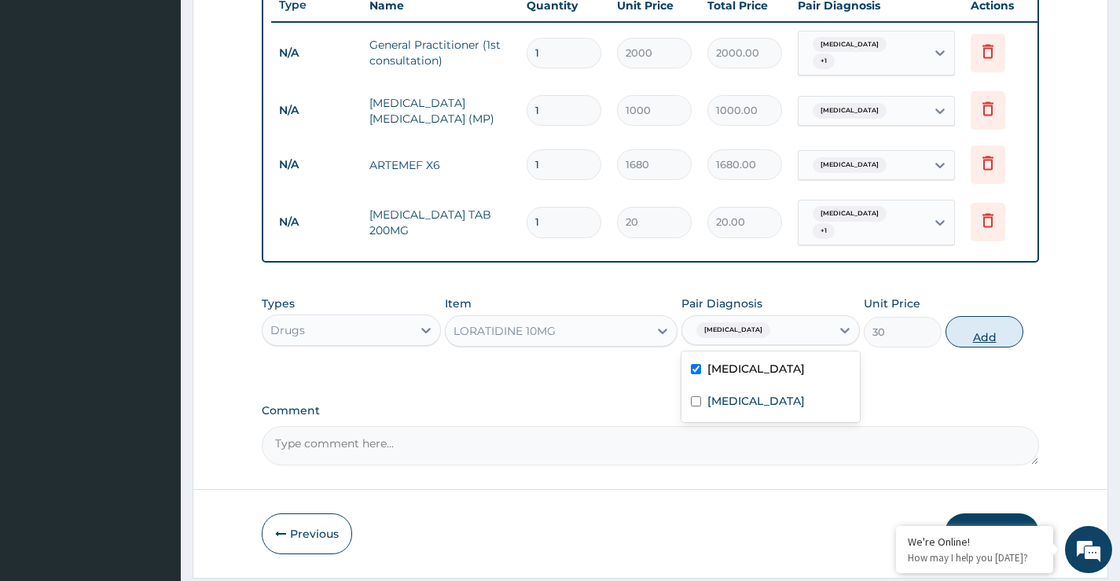
click at [982, 347] on button "Add" at bounding box center [984, 331] width 78 height 31
type input "0"
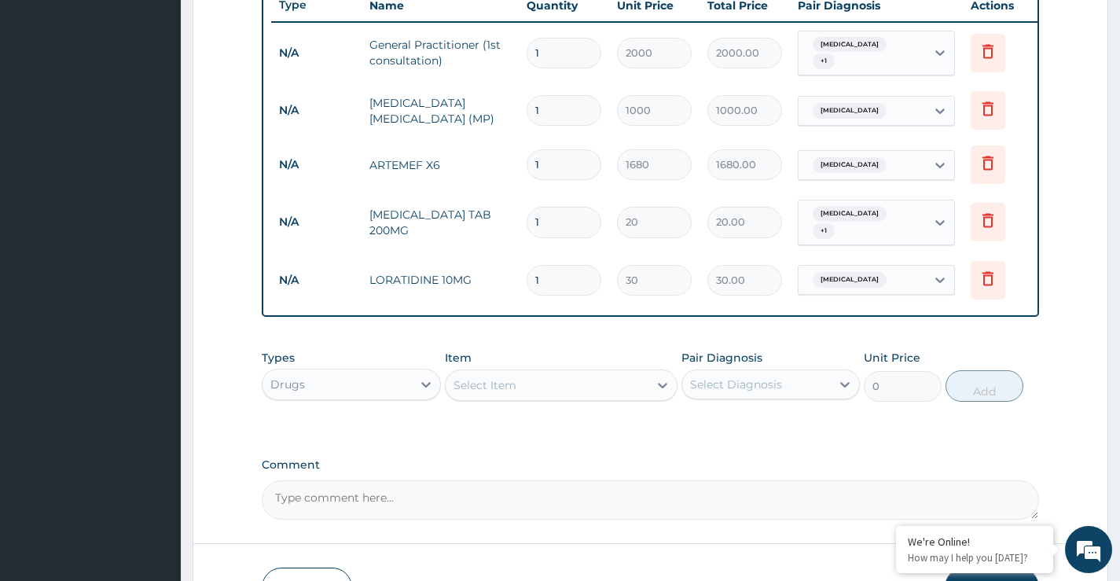
drag, startPoint x: 550, startPoint y: 282, endPoint x: 509, endPoint y: 299, distance: 44.1
click at [509, 299] on tr "N/A LORATIDINE 10MG 1 30 30.00 Upper respiratory infection Delete" at bounding box center [656, 280] width 770 height 54
type input "7"
type input "210.00"
type input "7"
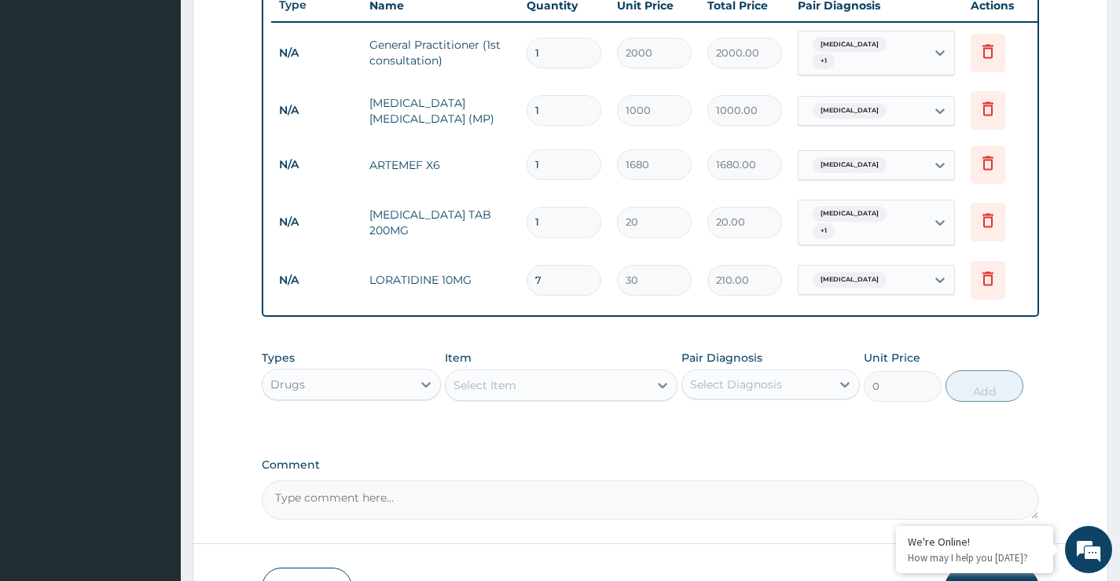
click at [555, 213] on input "1" at bounding box center [563, 222] width 75 height 31
type input "12"
type input "240.00"
type input "12"
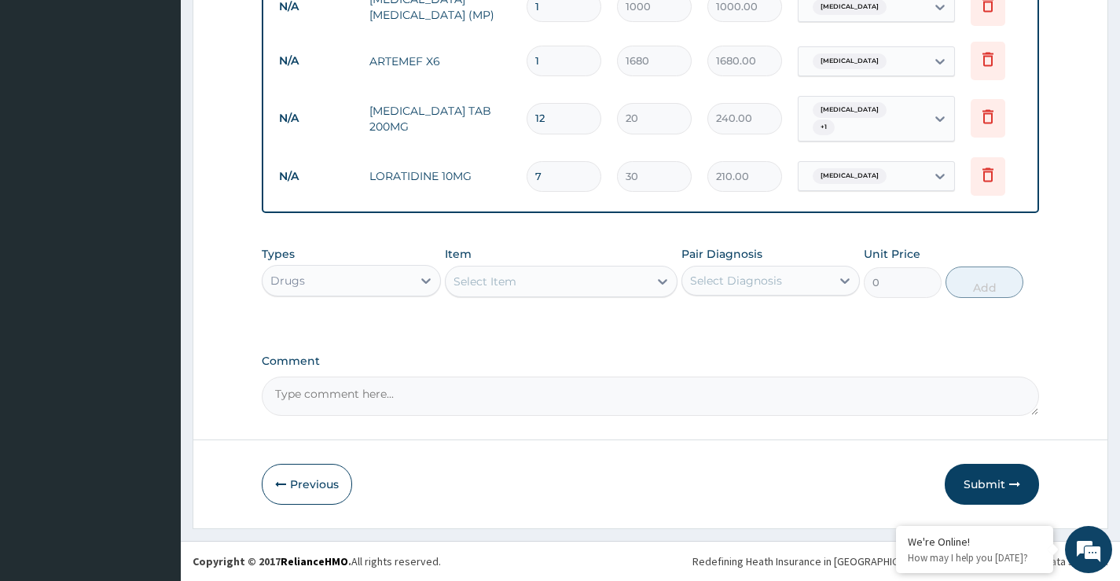
scroll to position [720, 0]
click at [977, 483] on button "Submit" at bounding box center [992, 484] width 94 height 41
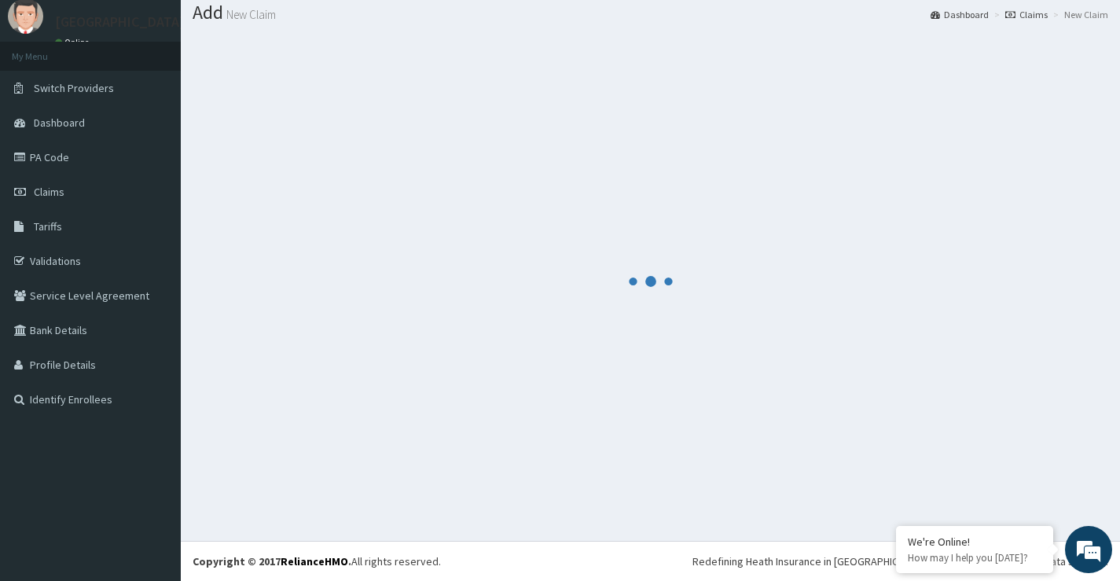
scroll to position [49, 0]
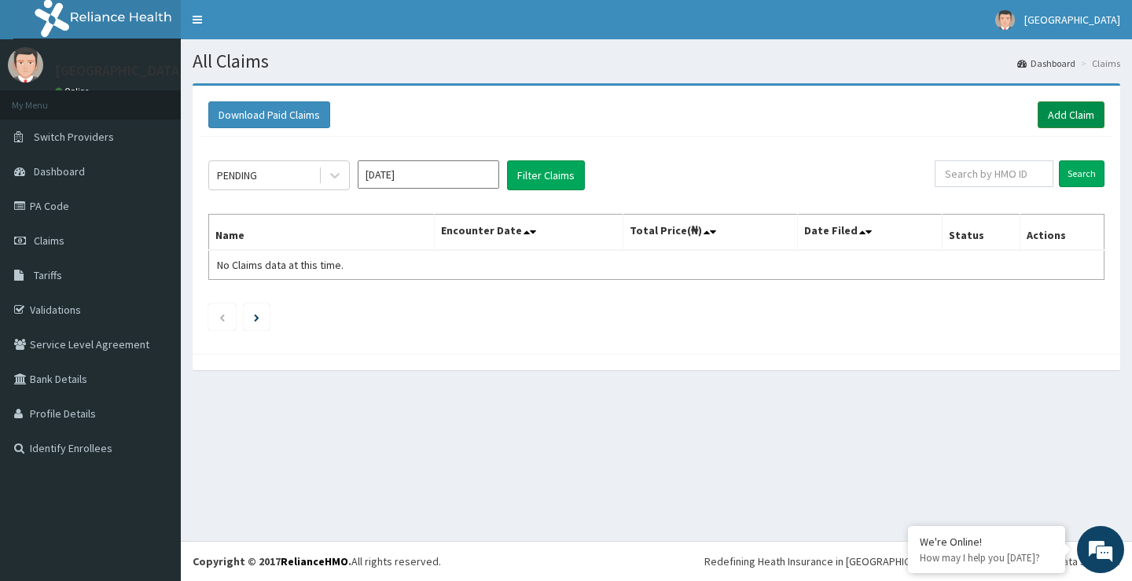
click at [1067, 111] on link "Add Claim" at bounding box center [1070, 114] width 67 height 27
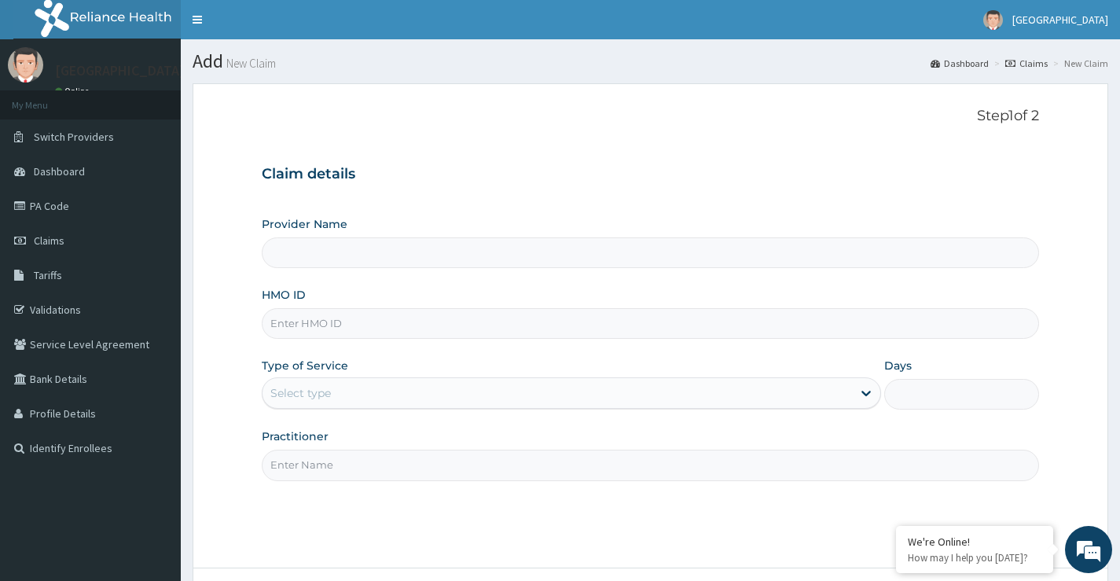
type input "Princess Medical Center (Classic Wing)"
click at [288, 323] on input "HMO ID" at bounding box center [650, 323] width 777 height 31
